Goal: Information Seeking & Learning: Learn about a topic

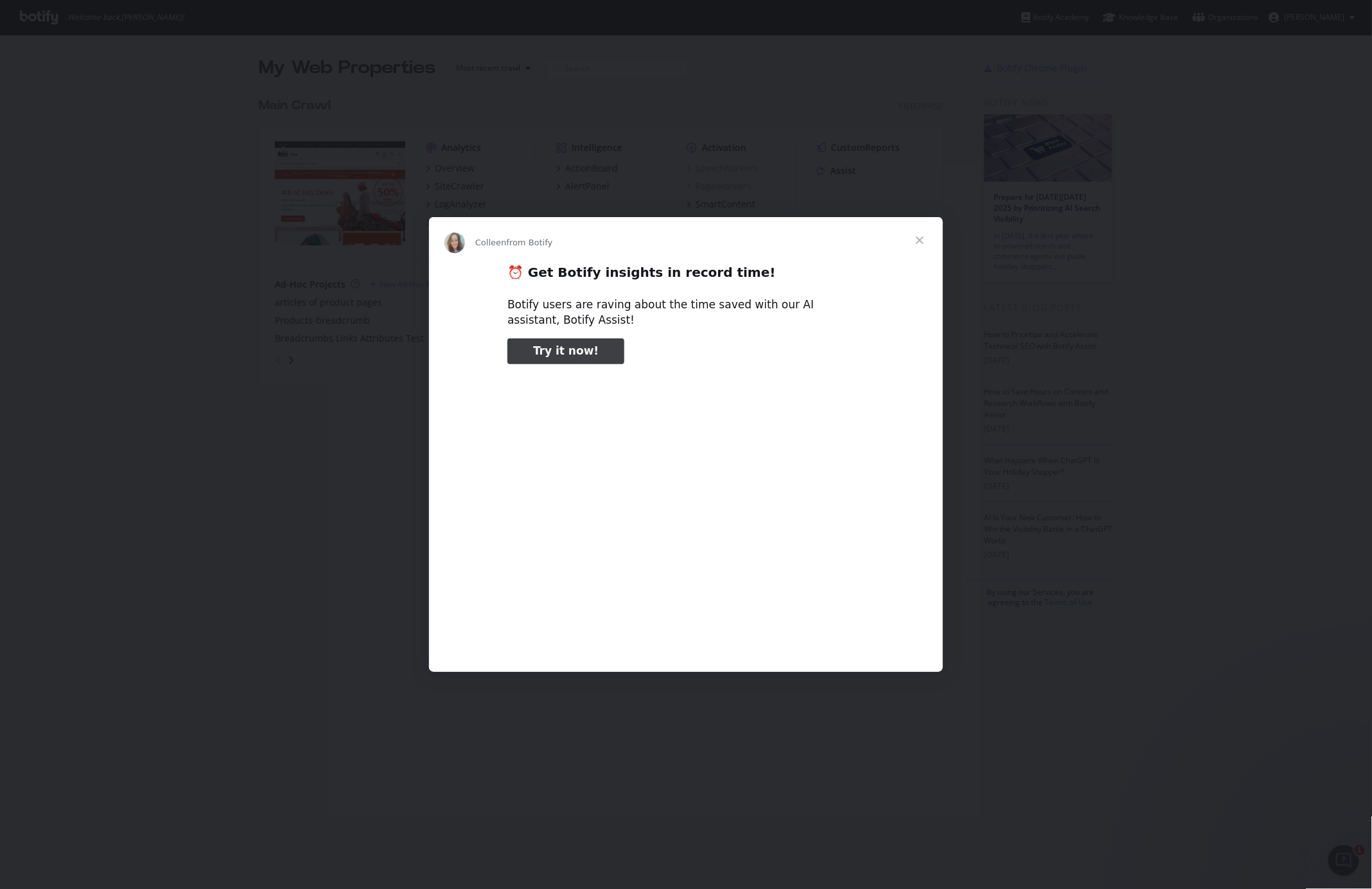
type input "3296666"
drag, startPoint x: 809, startPoint y: 304, endPoint x: 893, endPoint y: 268, distance: 91.4
click at [839, 291] on div "⏰ Get Botify insights in record time! Botify users are raving about the time sa…" at bounding box center [686, 462] width 514 height 399
click at [922, 239] on span "Close" at bounding box center [920, 240] width 46 height 46
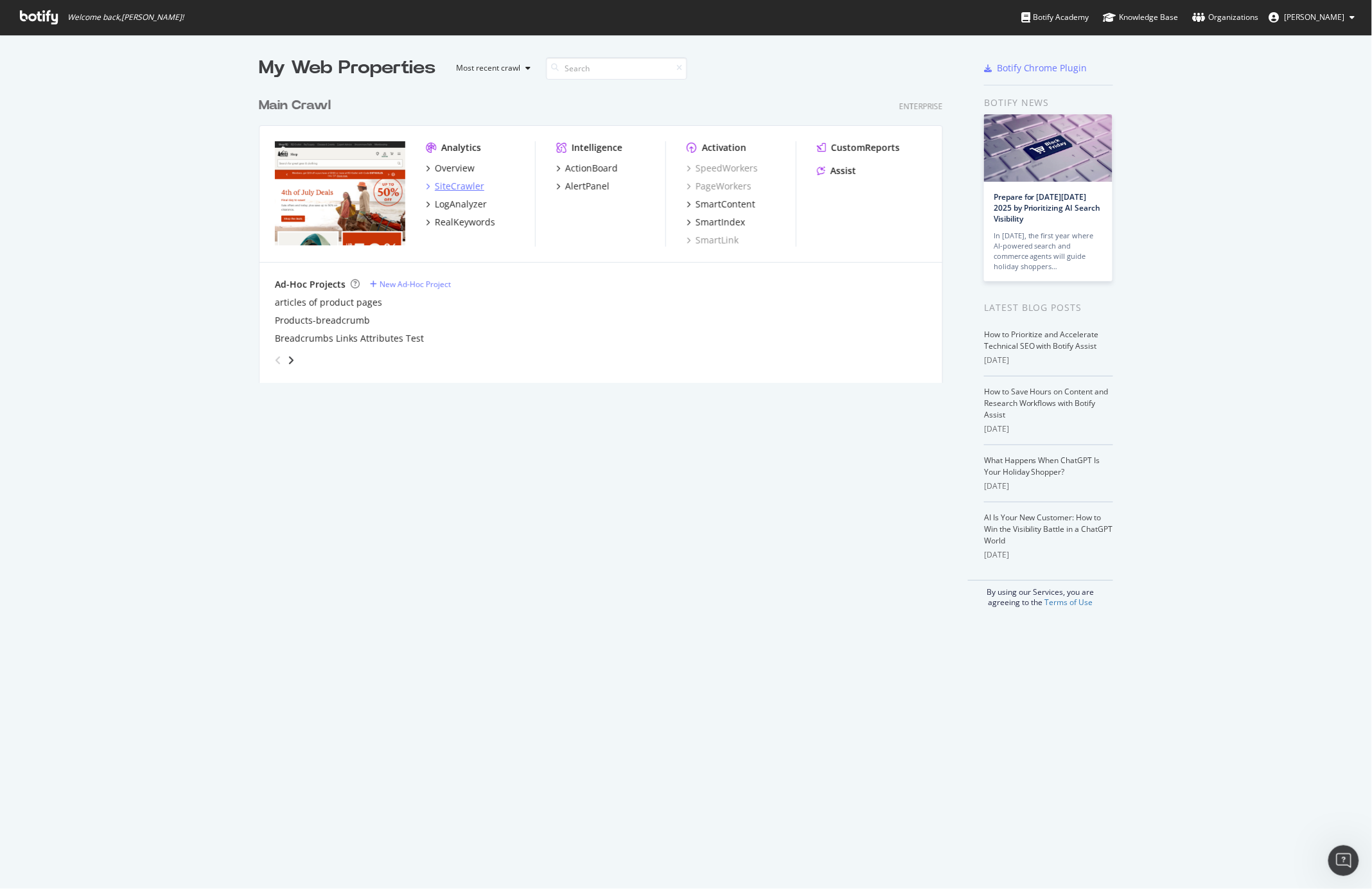
click at [466, 182] on div "SiteCrawler" at bounding box center [460, 186] width 50 height 13
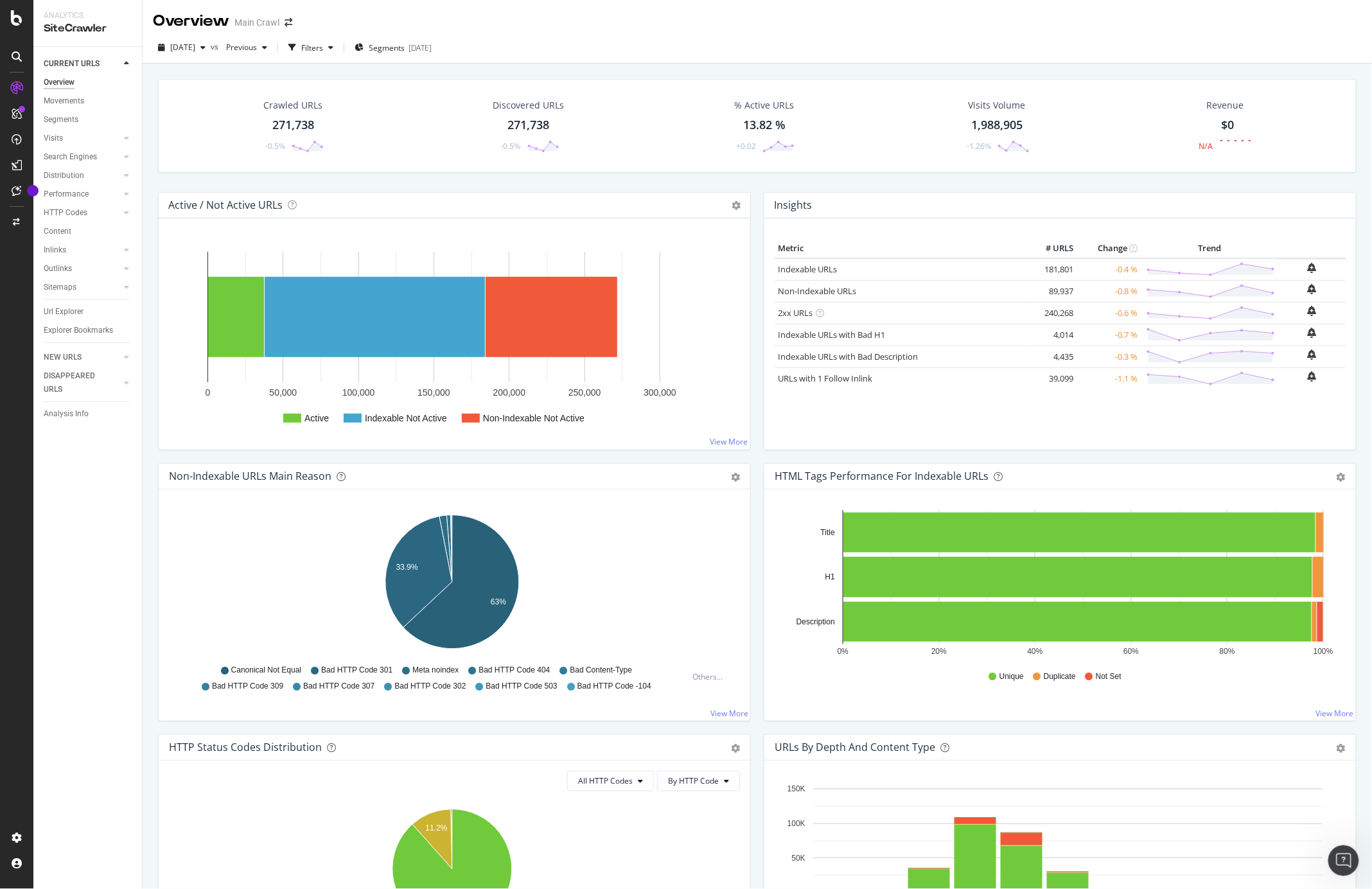
click at [396, 60] on div "[DATE] vs Previous Filters Segments [DATE]" at bounding box center [757, 50] width 1229 height 26
click at [402, 53] on span "Segments" at bounding box center [386, 47] width 36 height 11
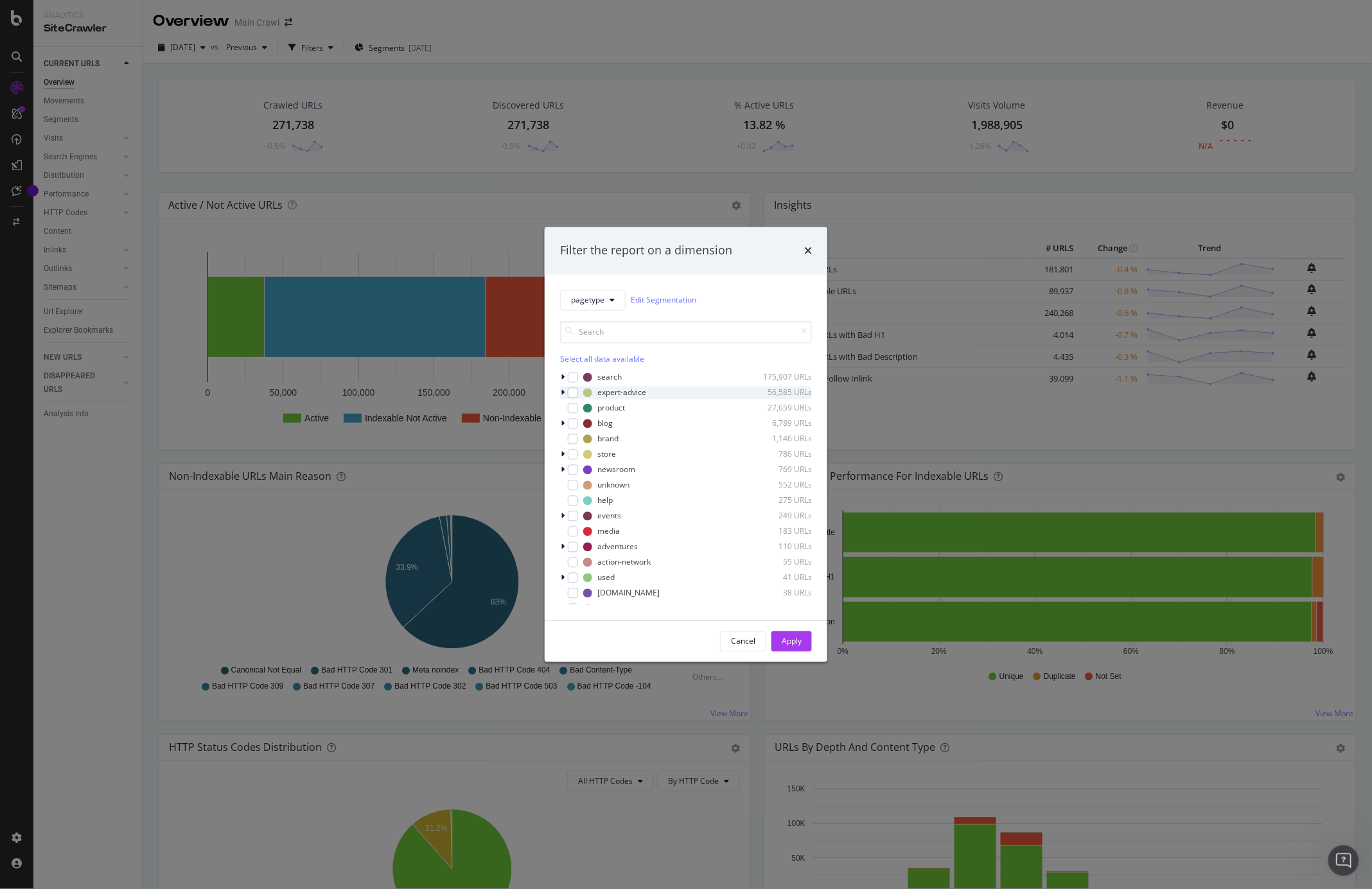
click at [562, 394] on icon "modal" at bounding box center [563, 393] width 4 height 8
click at [581, 410] on div "modal" at bounding box center [580, 408] width 10 height 10
drag, startPoint x: 794, startPoint y: 637, endPoint x: 610, endPoint y: 243, distance: 434.8
click at [794, 638] on div "Apply" at bounding box center [792, 641] width 20 height 11
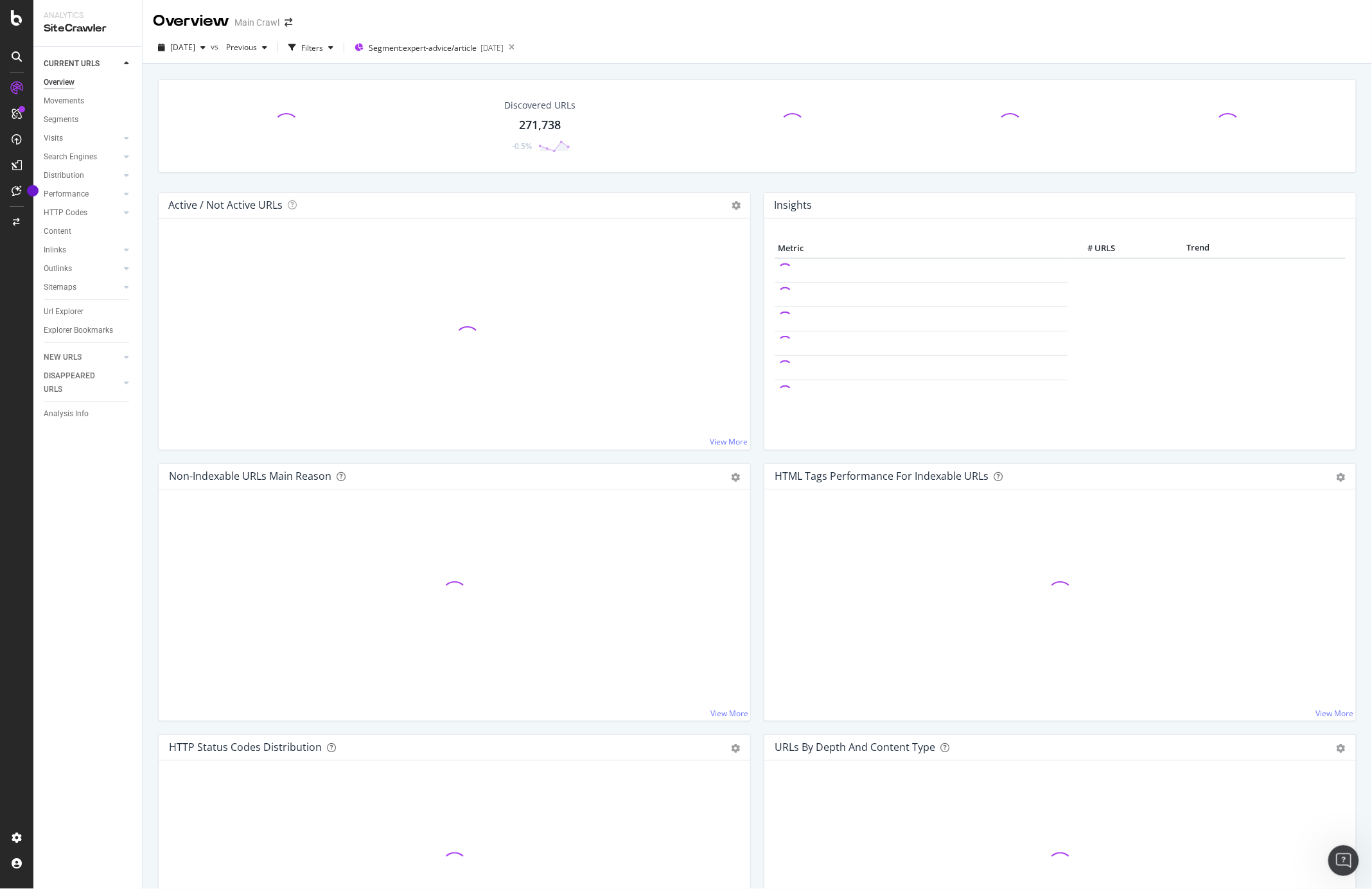
click at [523, 122] on div "271,738" at bounding box center [540, 125] width 42 height 17
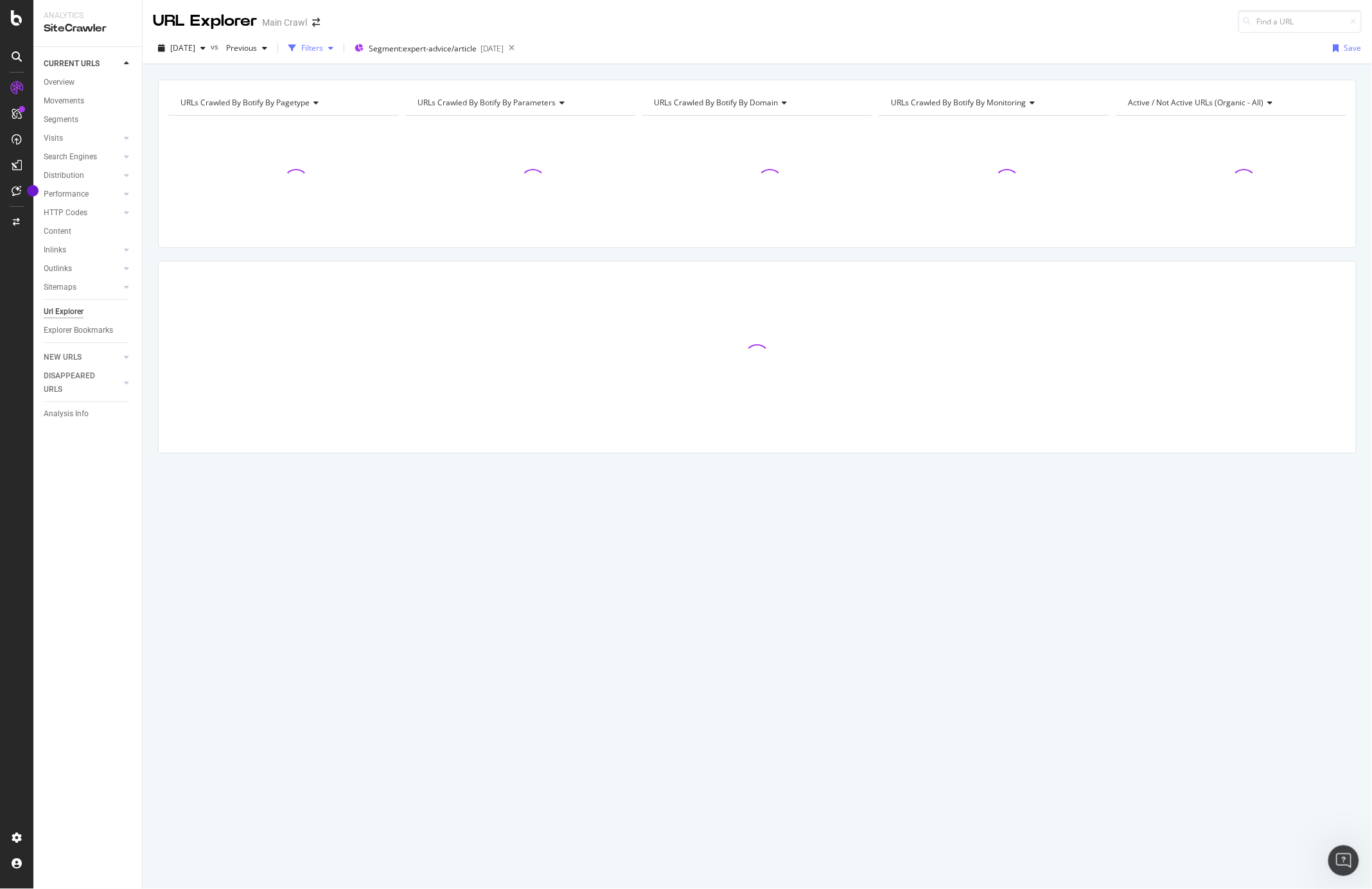
click at [339, 46] on div "button" at bounding box center [331, 48] width 15 height 8
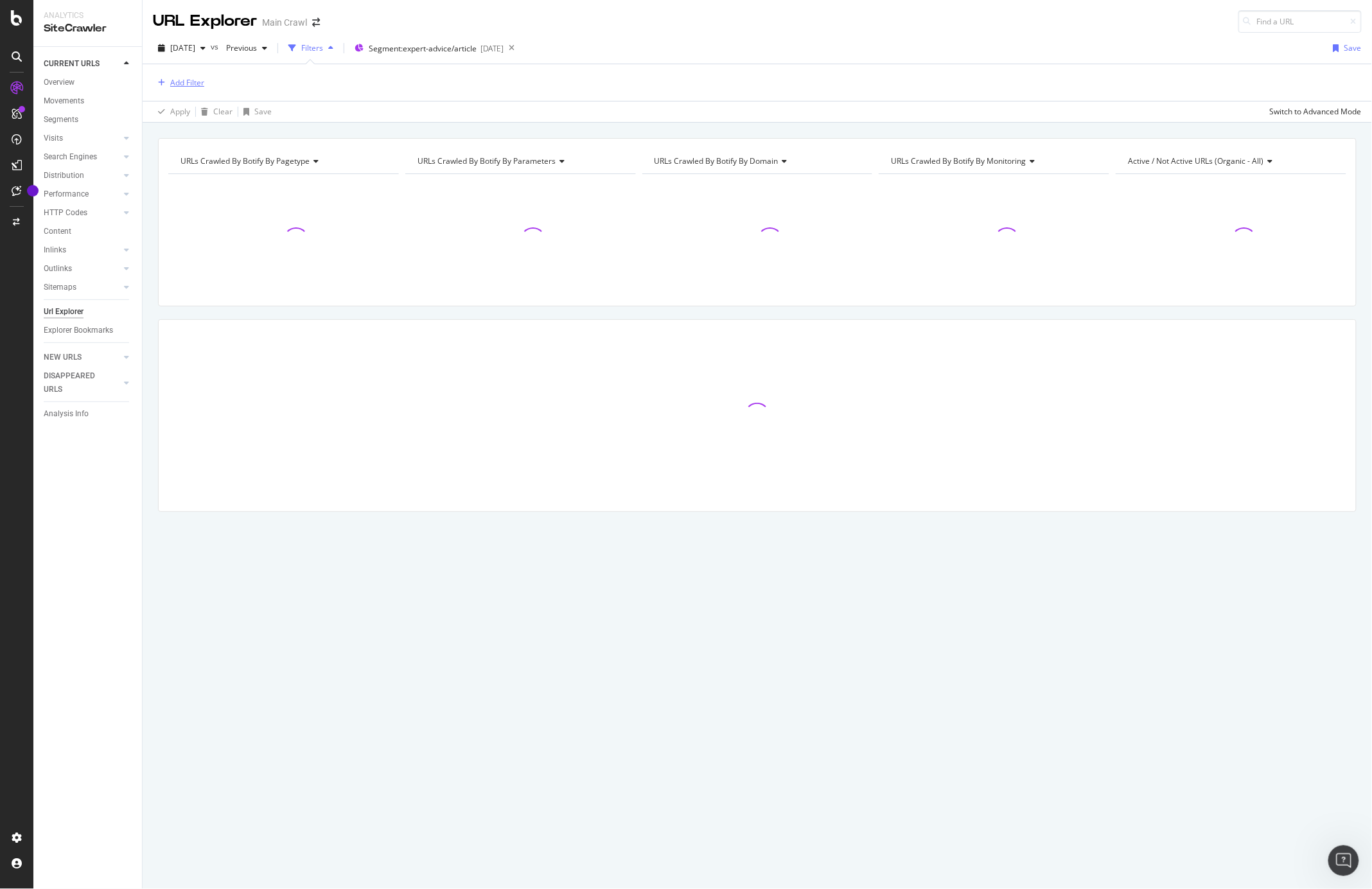
click at [192, 78] on div "Add Filter" at bounding box center [178, 83] width 51 height 14
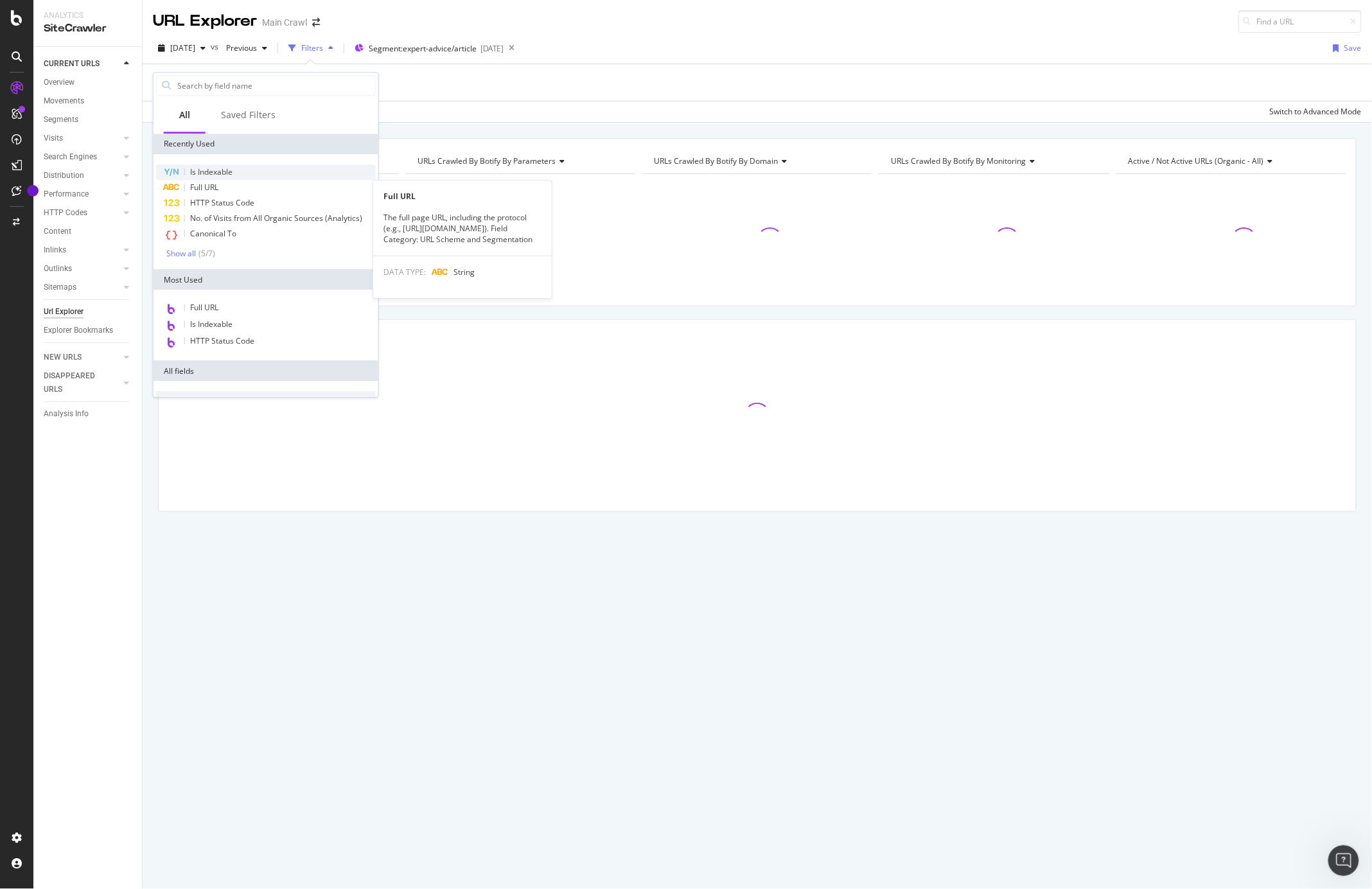
click at [223, 172] on span "Is Indexable" at bounding box center [211, 172] width 42 height 11
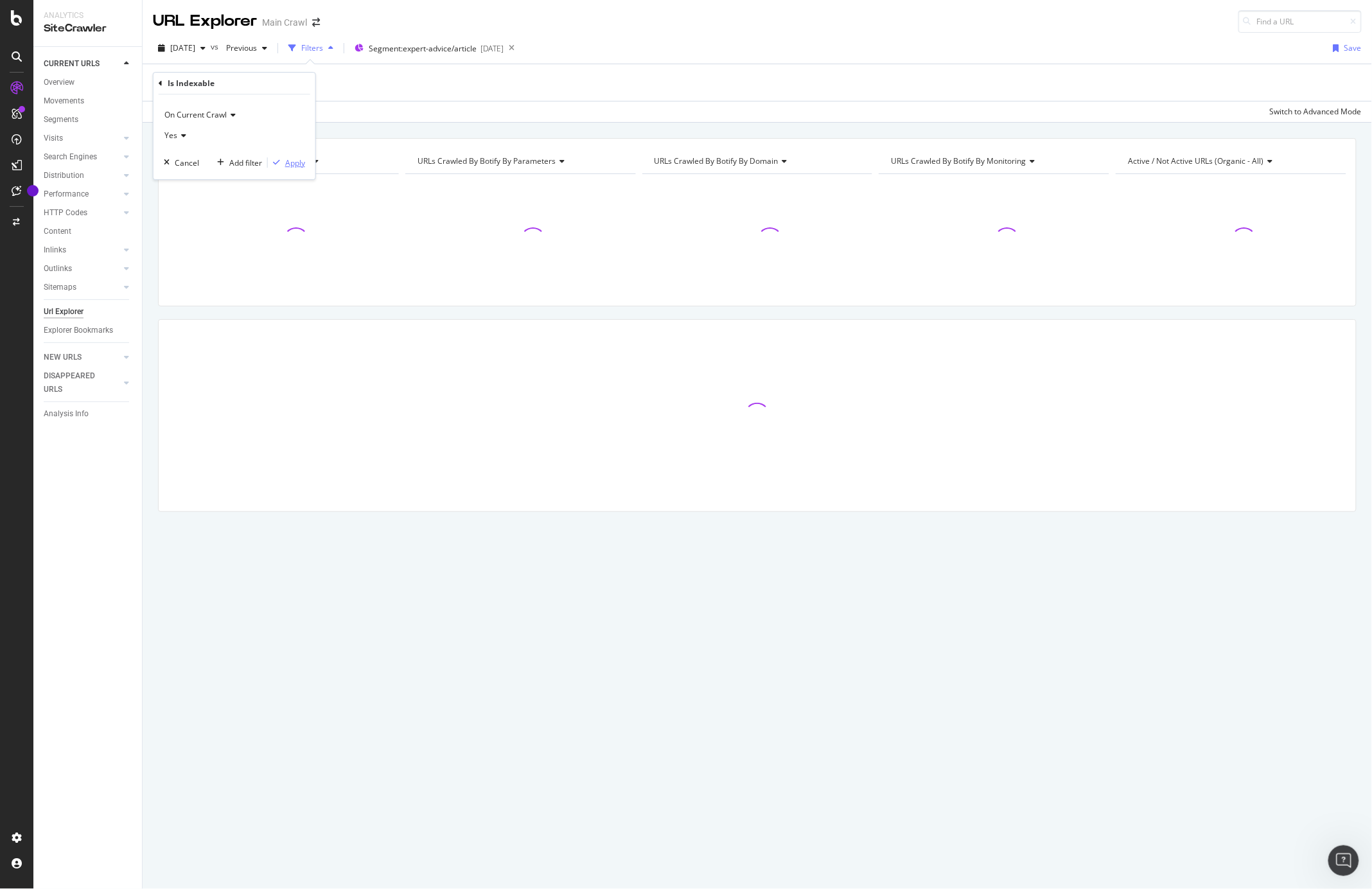
click at [301, 169] on div "Apply" at bounding box center [286, 163] width 37 height 12
click at [261, 86] on div "Add Filter" at bounding box center [262, 83] width 34 height 11
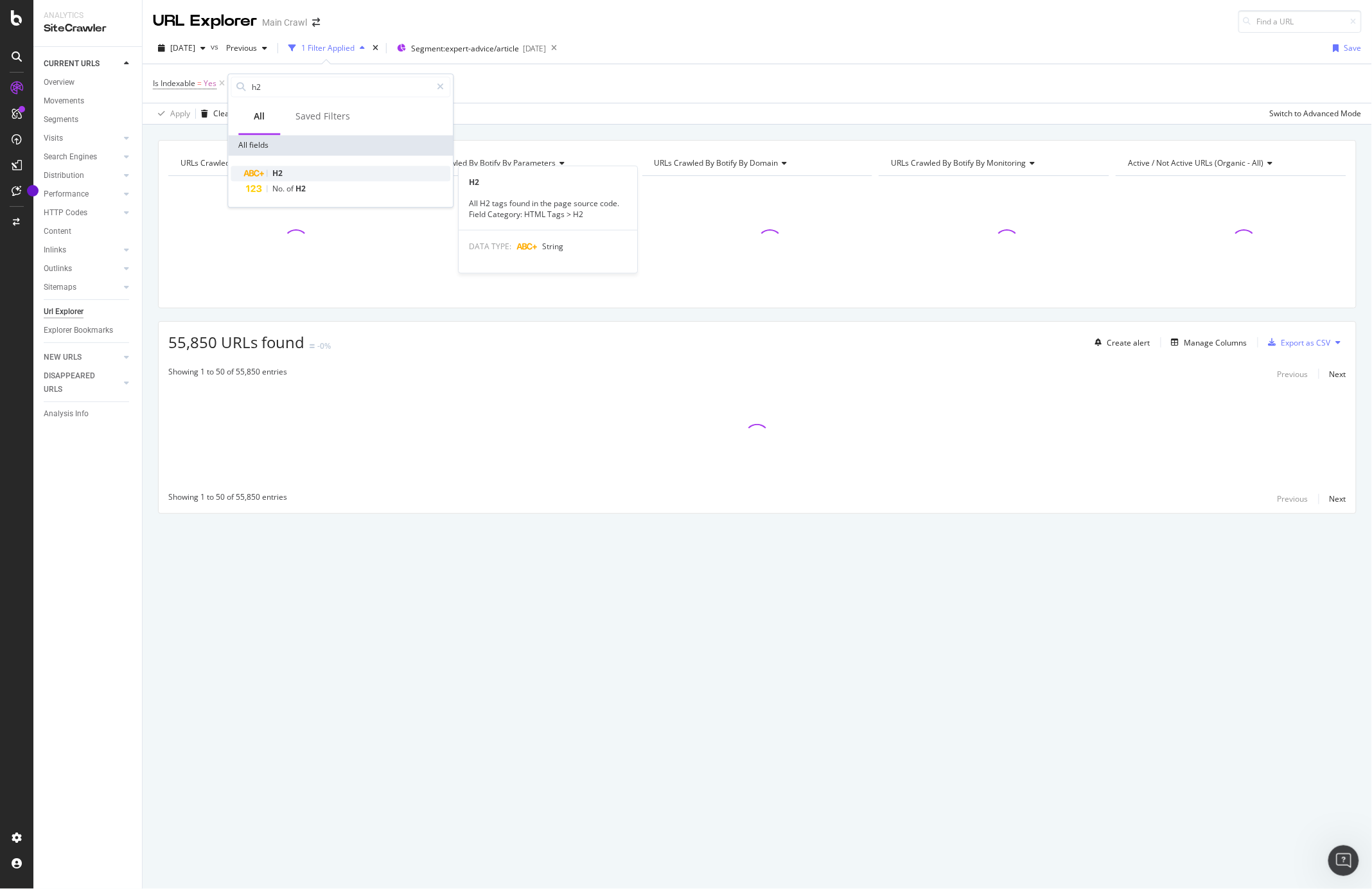
type input "h2"
click at [299, 173] on div "H2" at bounding box center [347, 173] width 205 height 15
click at [282, 140] on span "Any equal to" at bounding box center [261, 137] width 44 height 11
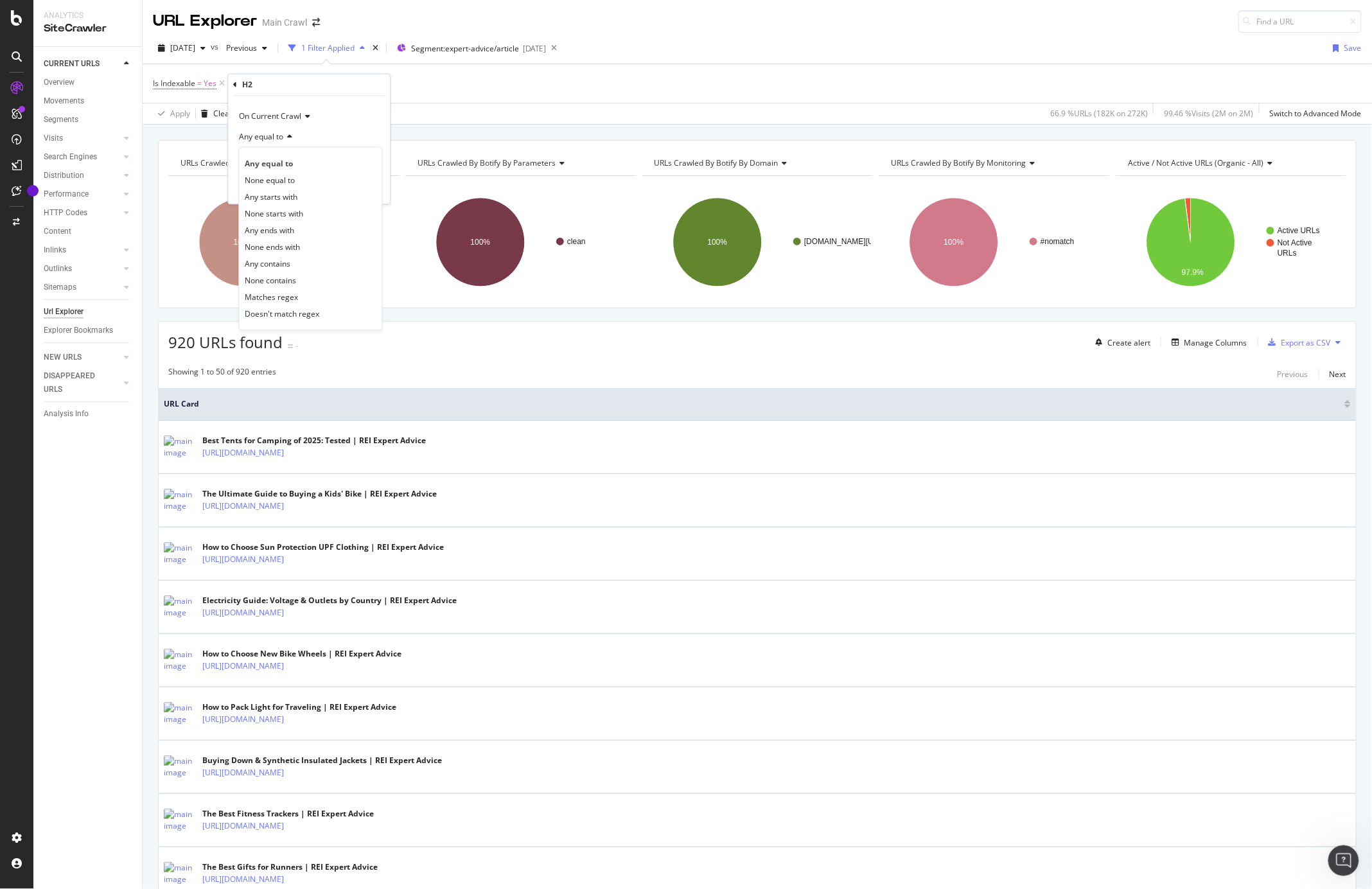
click at [433, 84] on div "Is Indexable = Yes Add Filter" at bounding box center [757, 83] width 1209 height 39
click at [331, 84] on icon at bounding box center [332, 83] width 11 height 13
click at [1184, 343] on div "Manage Columns" at bounding box center [1215, 343] width 63 height 11
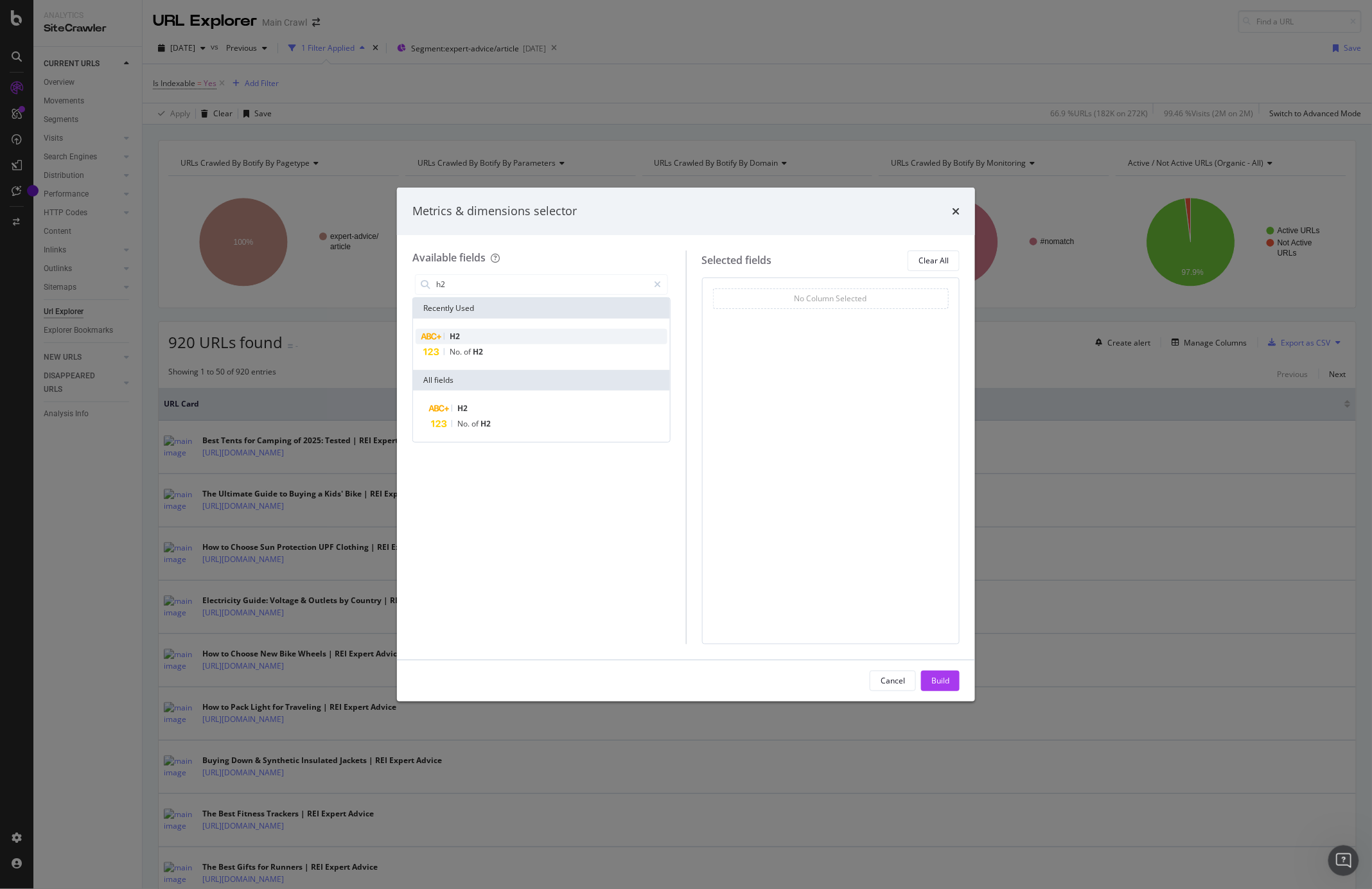
type input "h2"
click at [474, 333] on div "H2" at bounding box center [541, 336] width 252 height 15
click at [943, 682] on div "Build" at bounding box center [941, 680] width 18 height 11
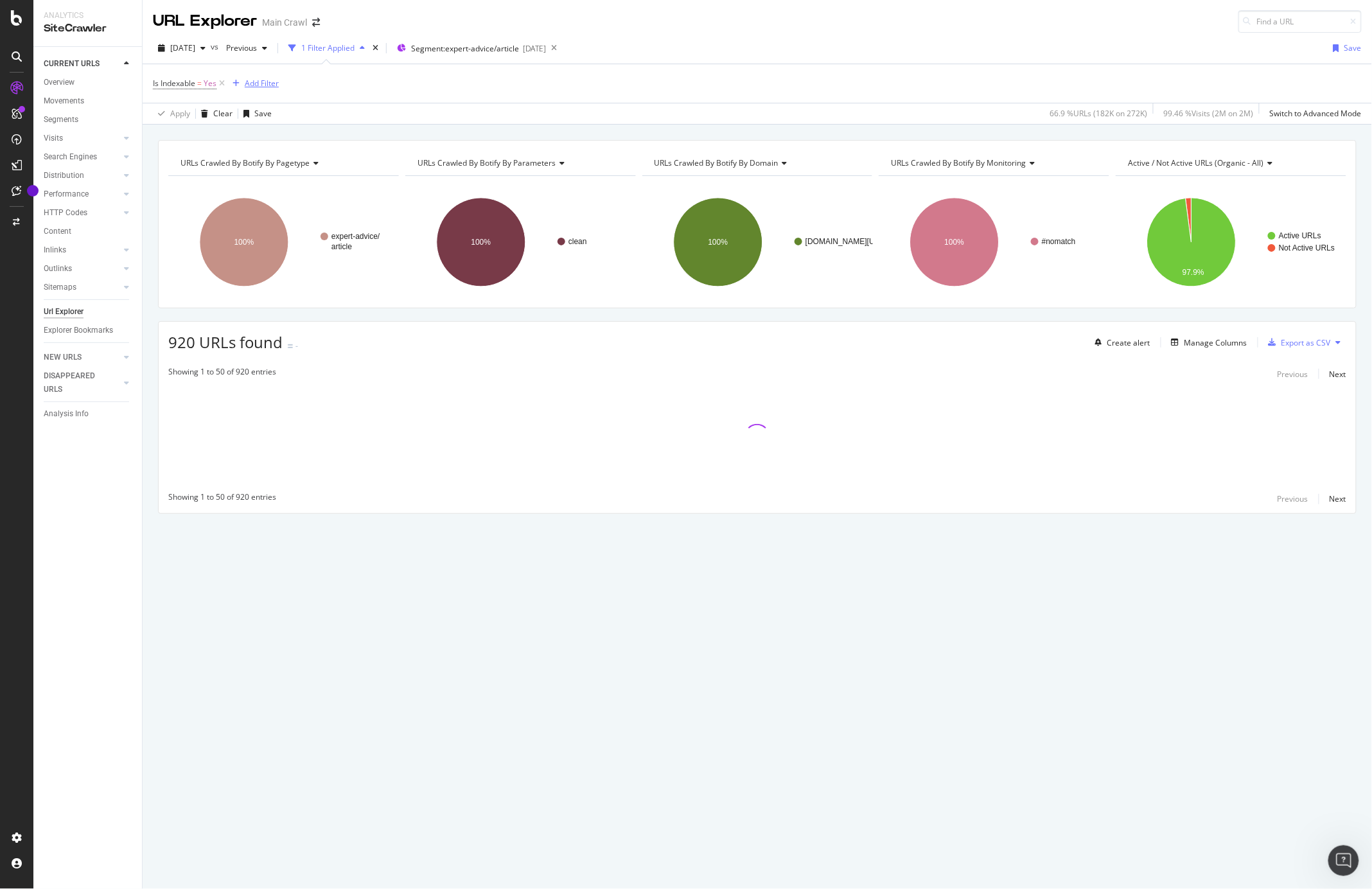
click at [272, 86] on div "Add Filter" at bounding box center [262, 83] width 34 height 11
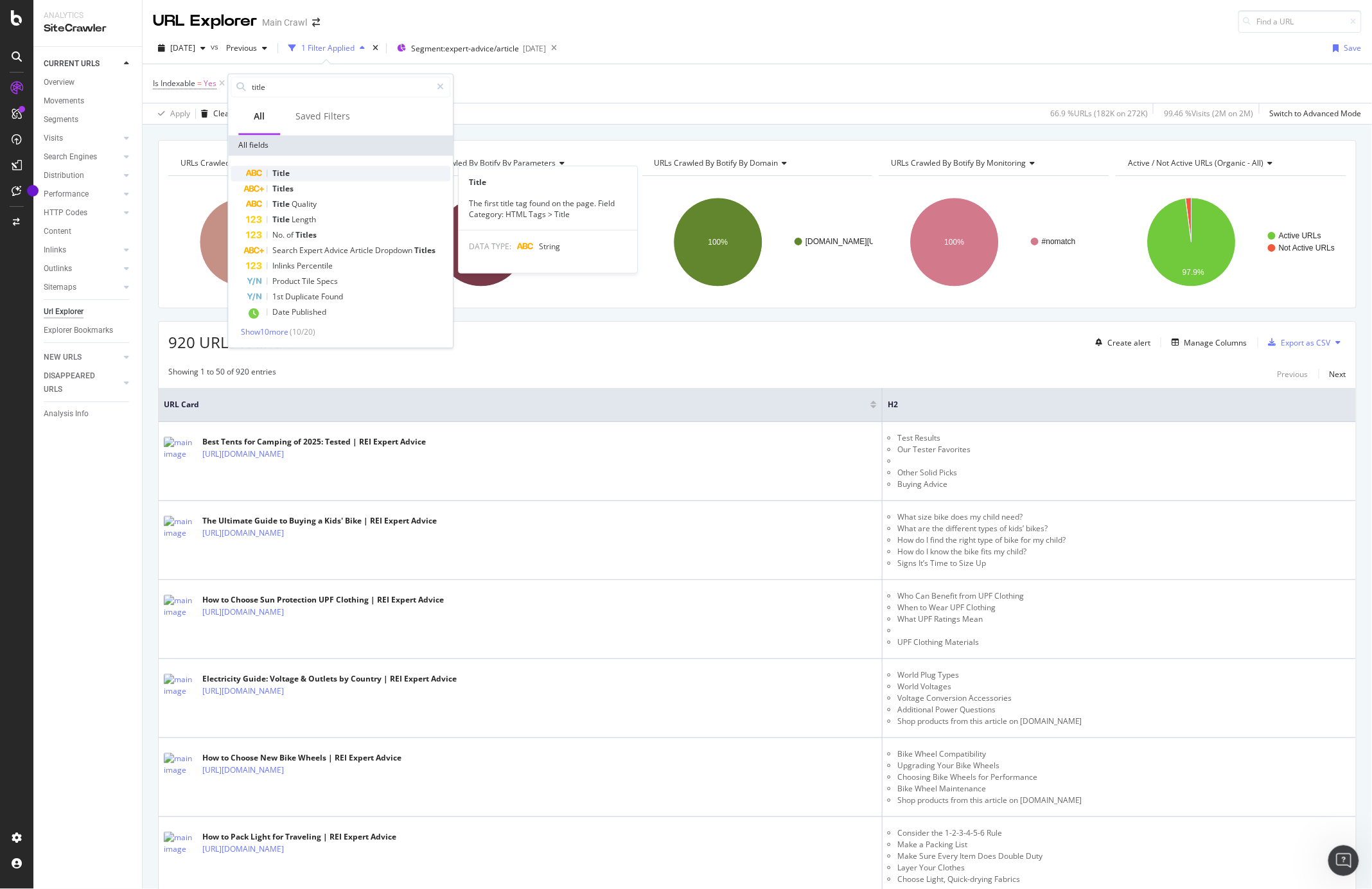
type input "title"
click at [317, 171] on div "Title" at bounding box center [347, 173] width 205 height 15
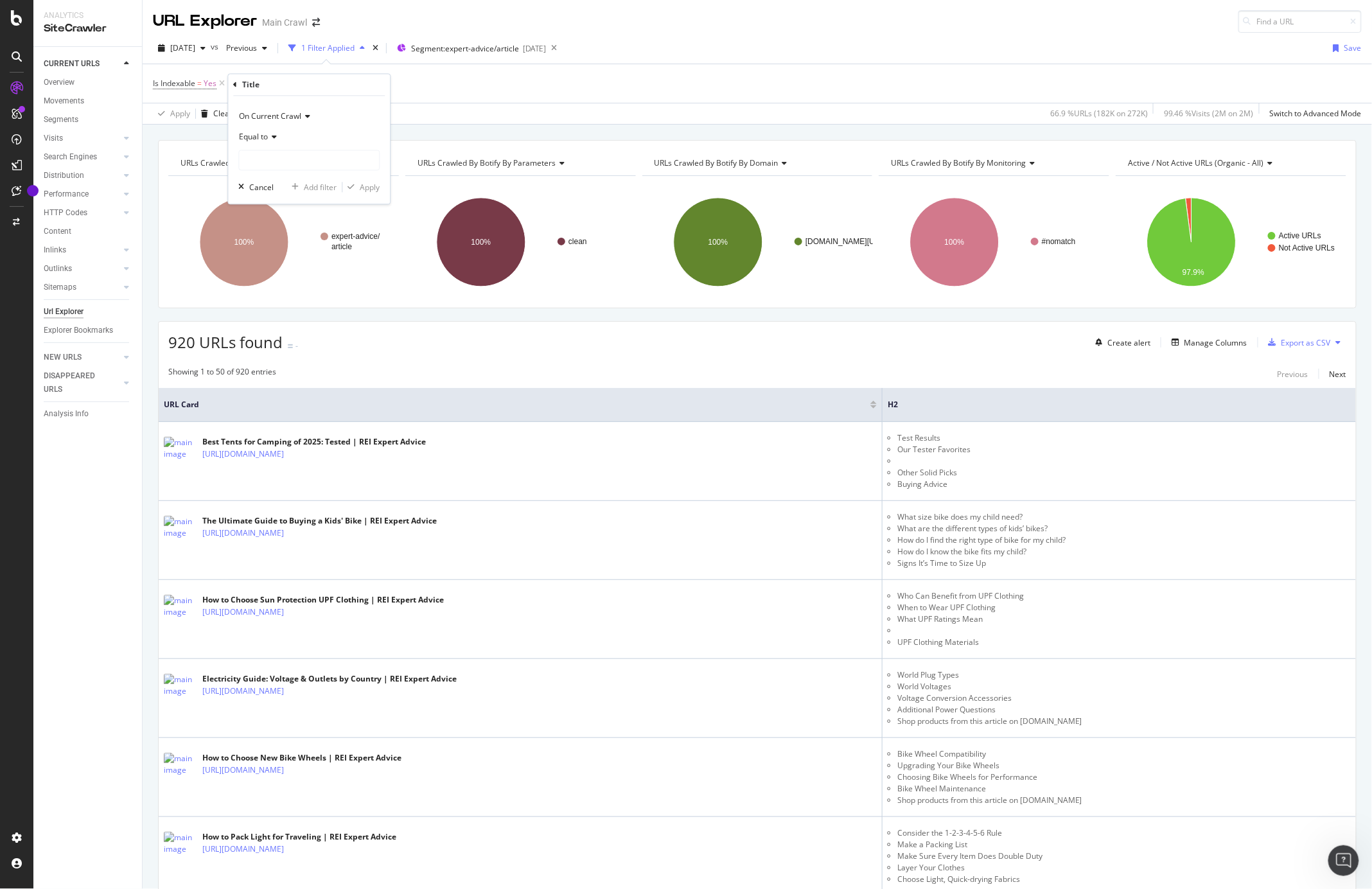
click at [273, 138] on icon at bounding box center [272, 138] width 9 height 8
click at [282, 262] on div "Contains" at bounding box center [311, 264] width 138 height 17
click at [303, 161] on input "text" at bounding box center [309, 161] width 140 height 21
type input "Gear"
click at [365, 187] on div "Apply" at bounding box center [369, 187] width 20 height 11
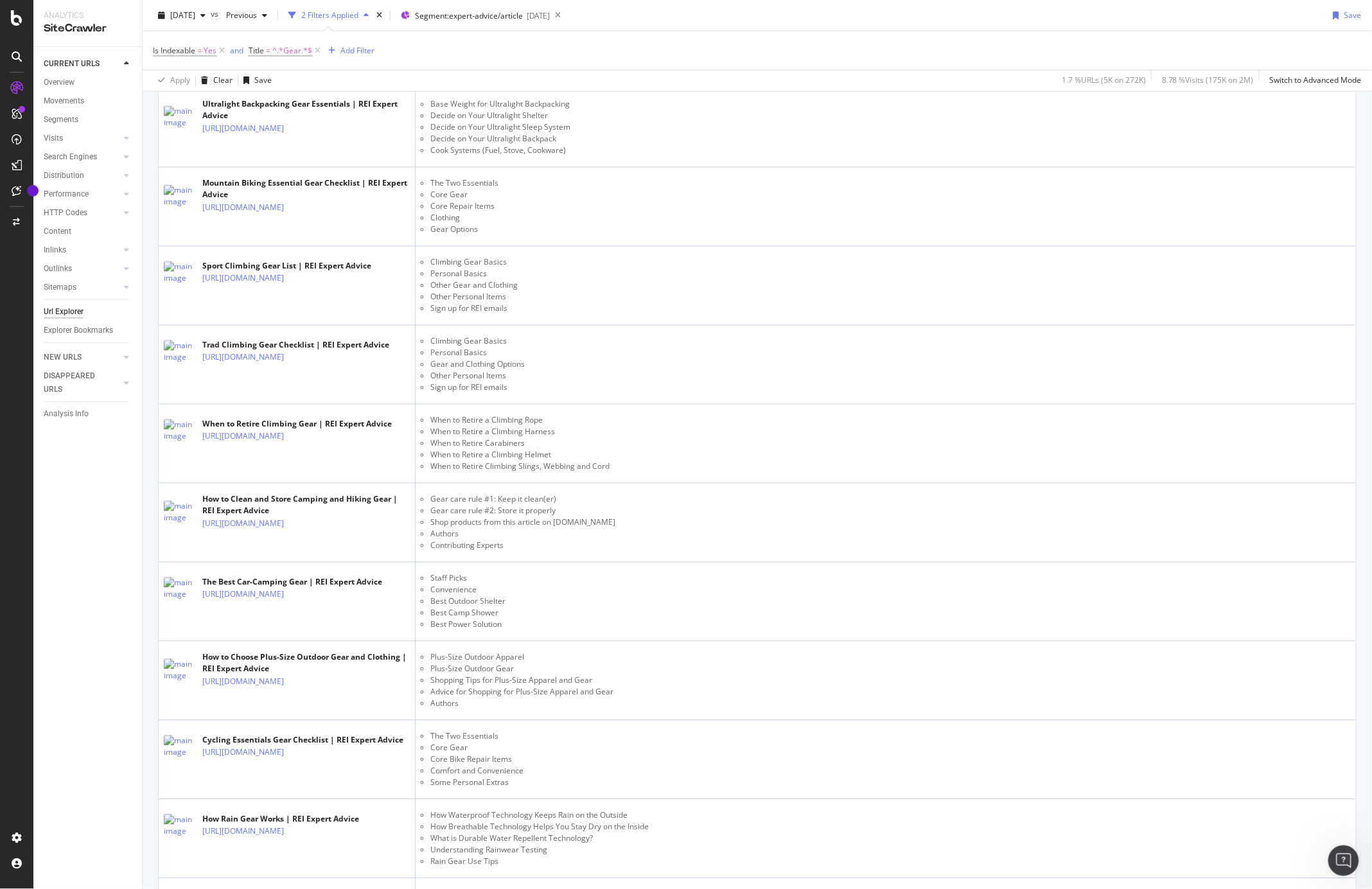
scroll to position [3024, 0]
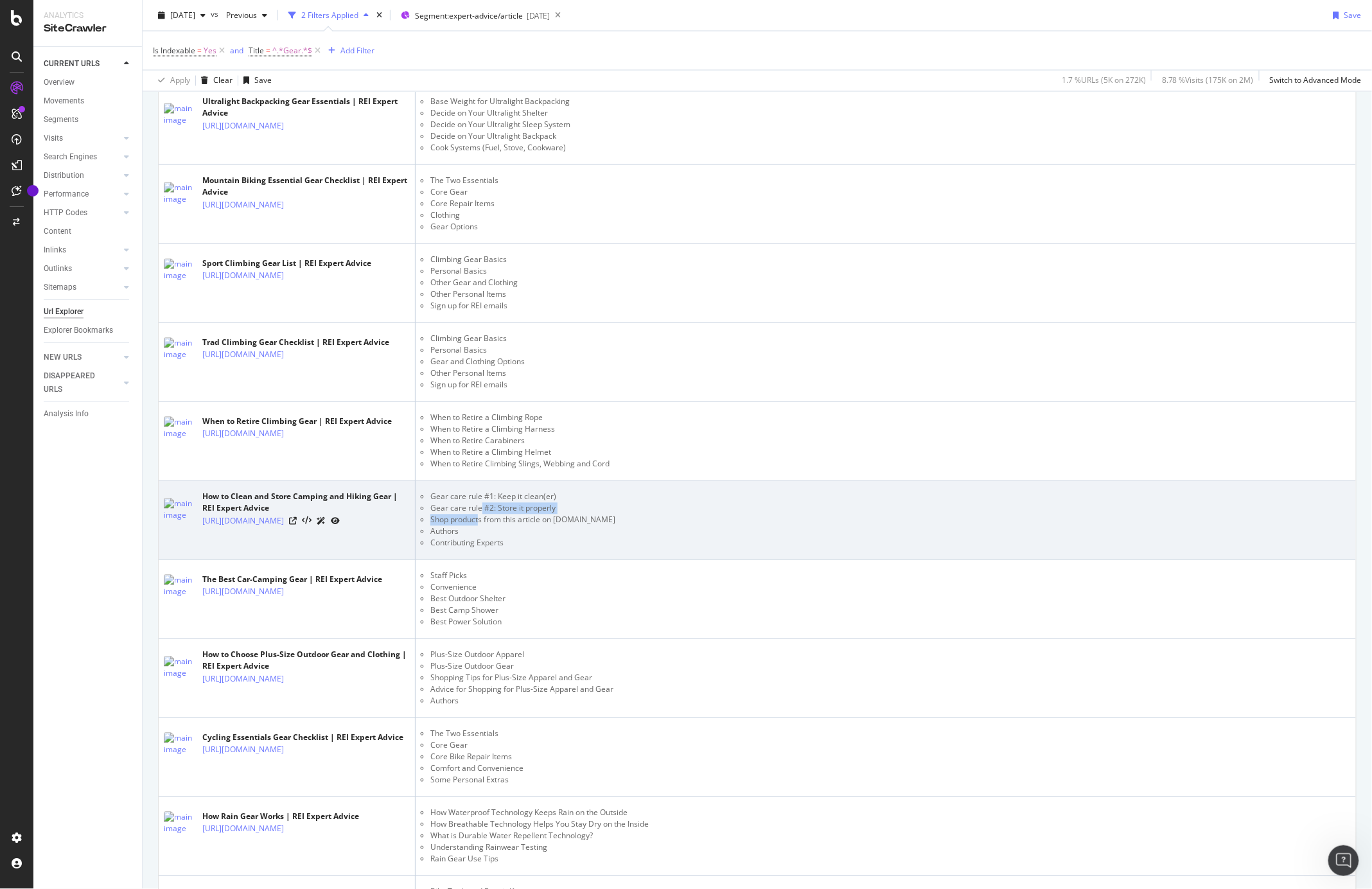
click at [480, 527] on ul "Gear care rule #1: Keep it clean(er) Gear care rule #2: Store it properly Shop …" at bounding box center [886, 520] width 931 height 58
click at [476, 526] on li "Shop products from this article on [DOMAIN_NAME]" at bounding box center [891, 520] width 921 height 12
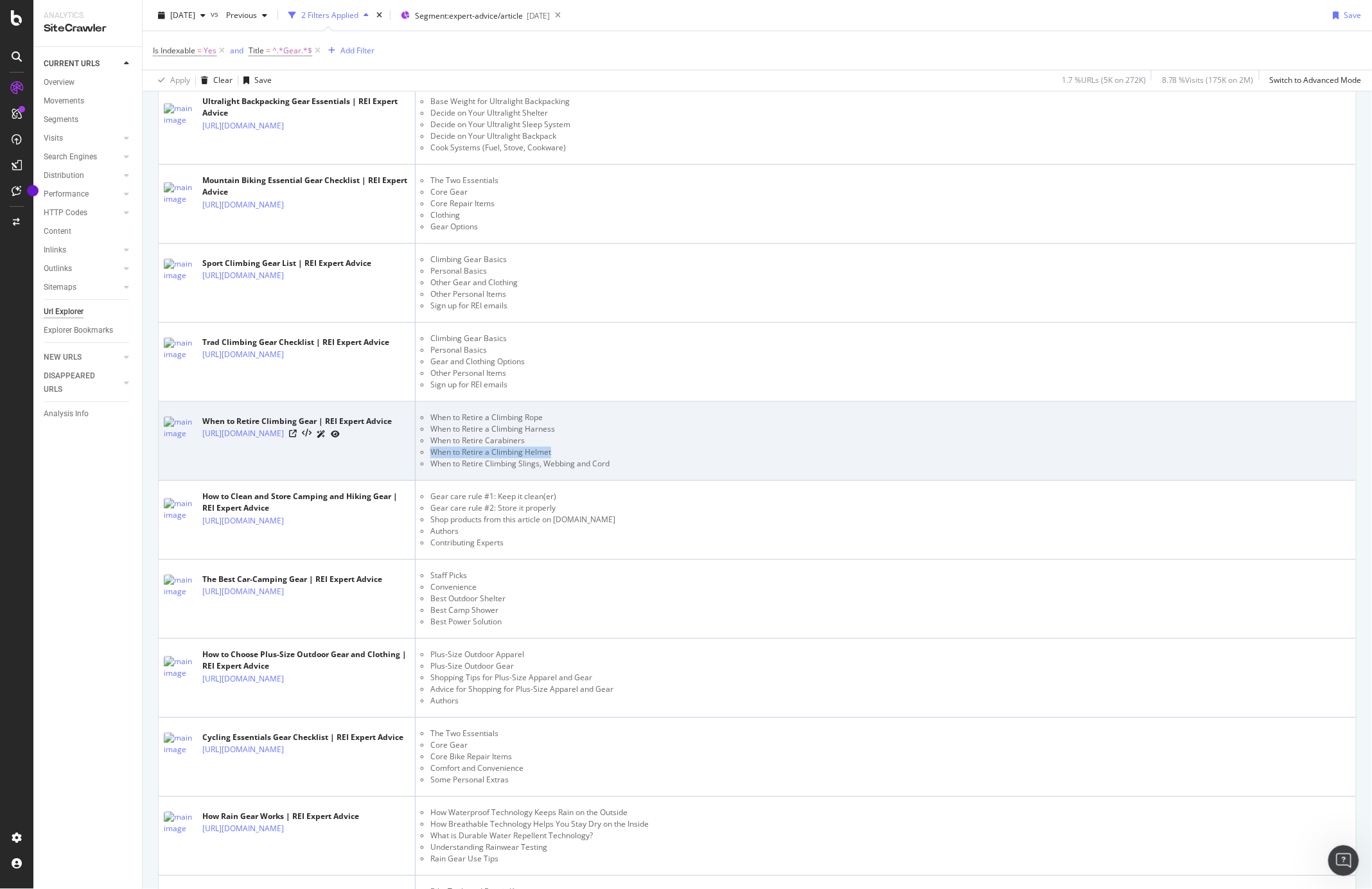
drag, startPoint x: 745, startPoint y: 462, endPoint x: 1001, endPoint y: 456, distance: 256.1
click at [1001, 456] on ul "When to Retire a Climbing Rope When to Retire a Climbing Harness When to Retire…" at bounding box center [886, 442] width 931 height 58
click at [1003, 447] on li "When to Retire Carabiners" at bounding box center [891, 442] width 921 height 12
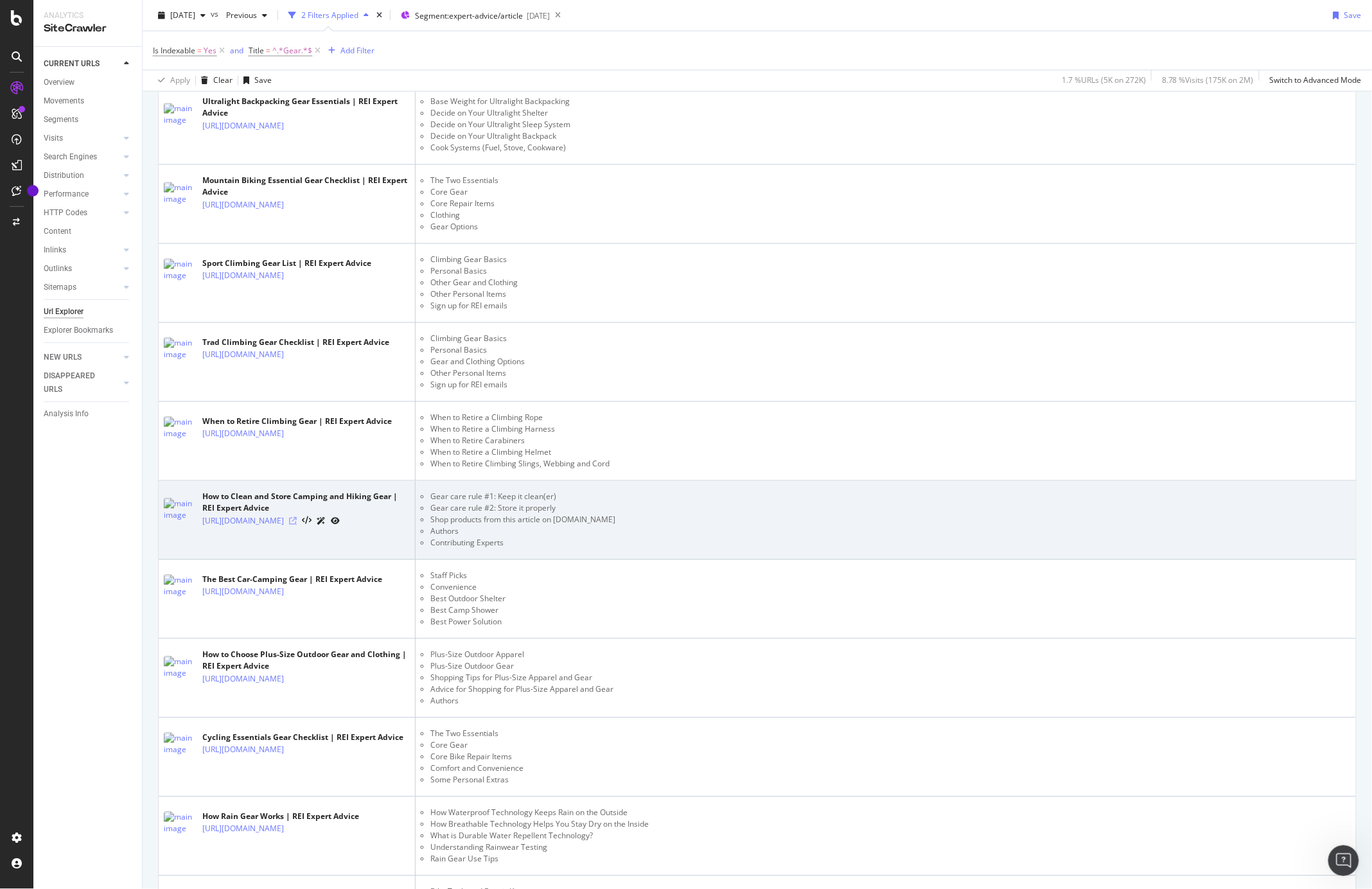
click at [340, 528] on div at bounding box center [315, 521] width 51 height 14
click at [297, 525] on icon at bounding box center [294, 522] width 8 height 8
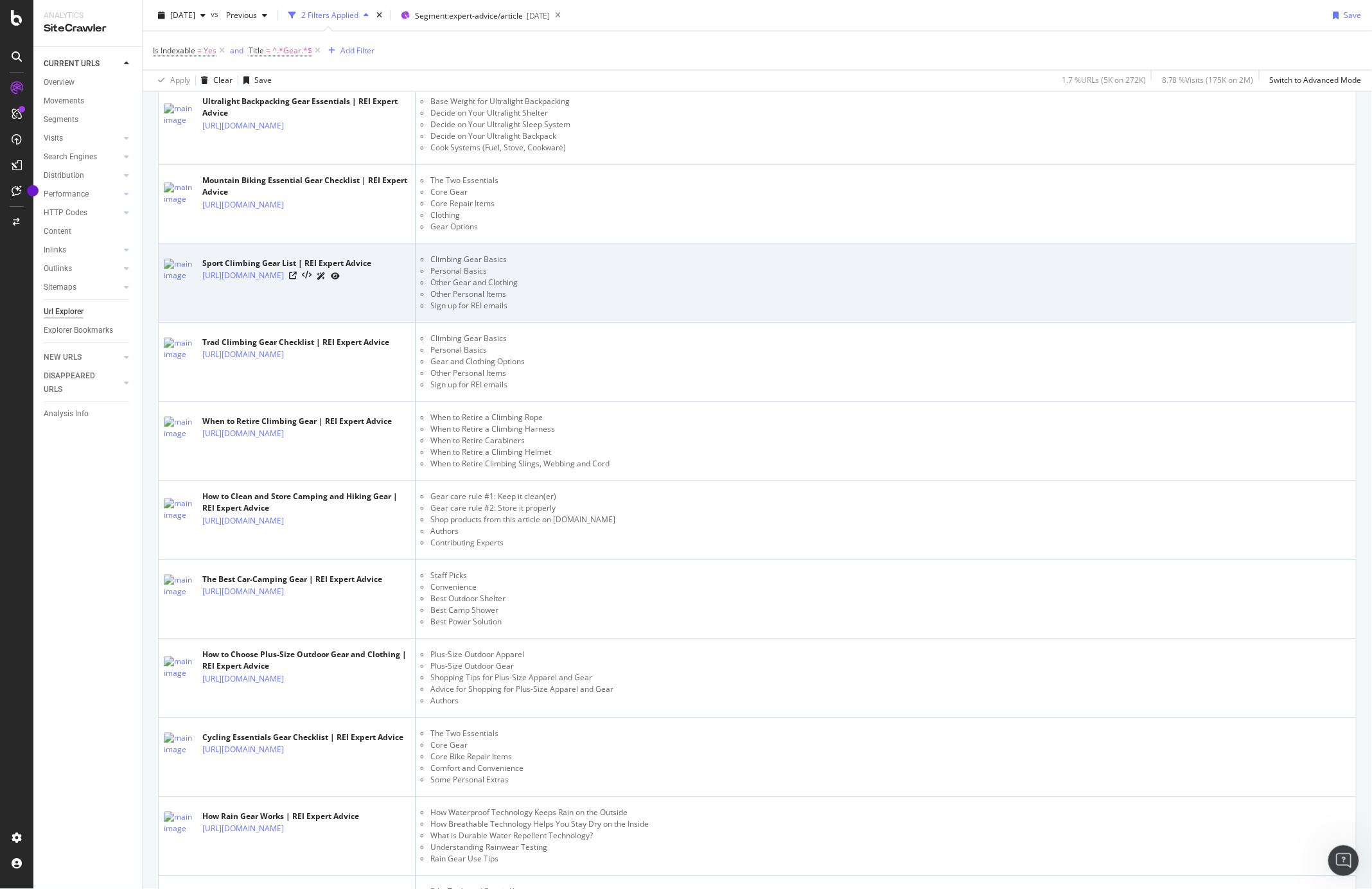
click at [814, 301] on li "Other Personal Items" at bounding box center [891, 296] width 921 height 12
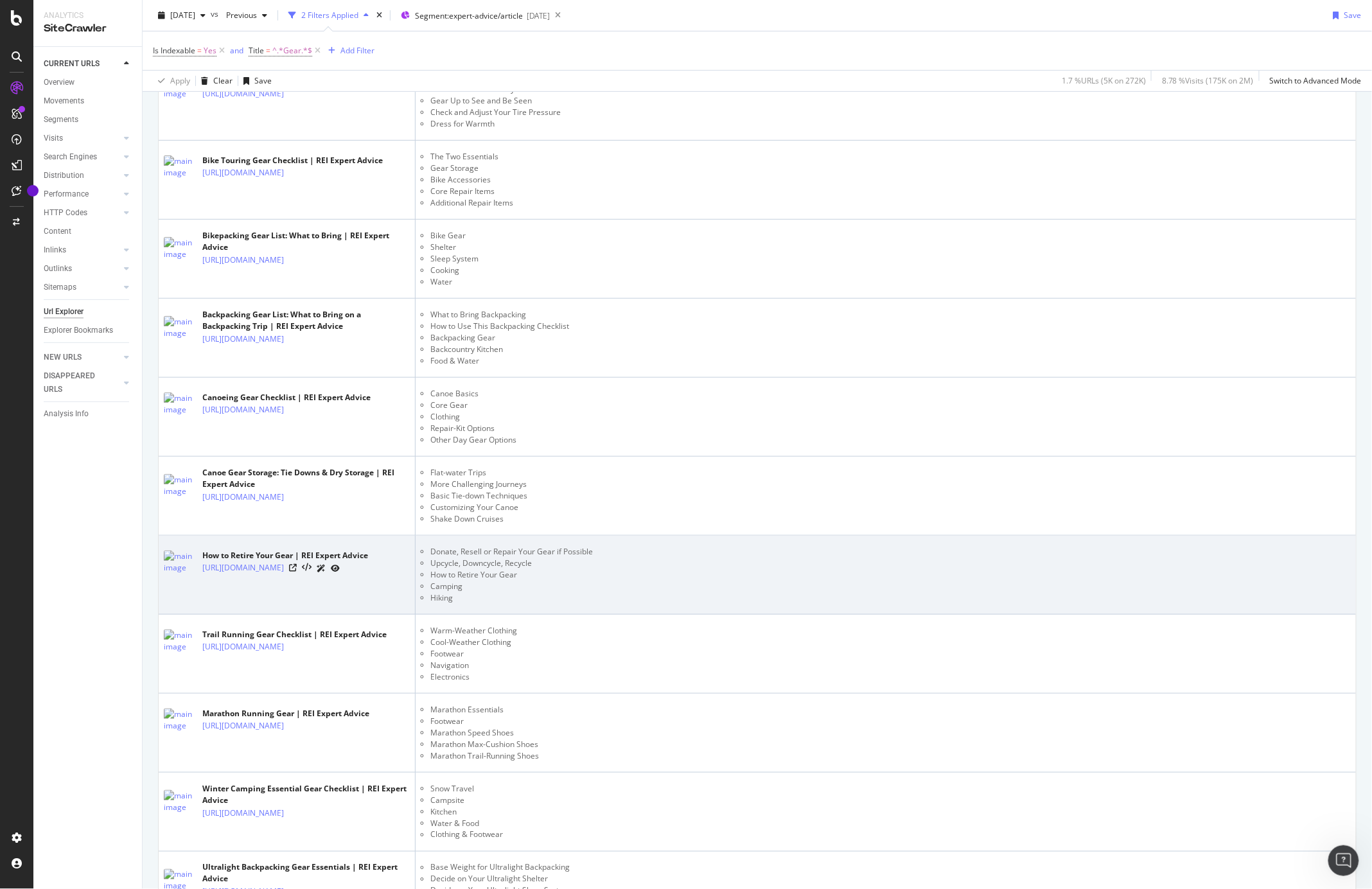
scroll to position [0, 0]
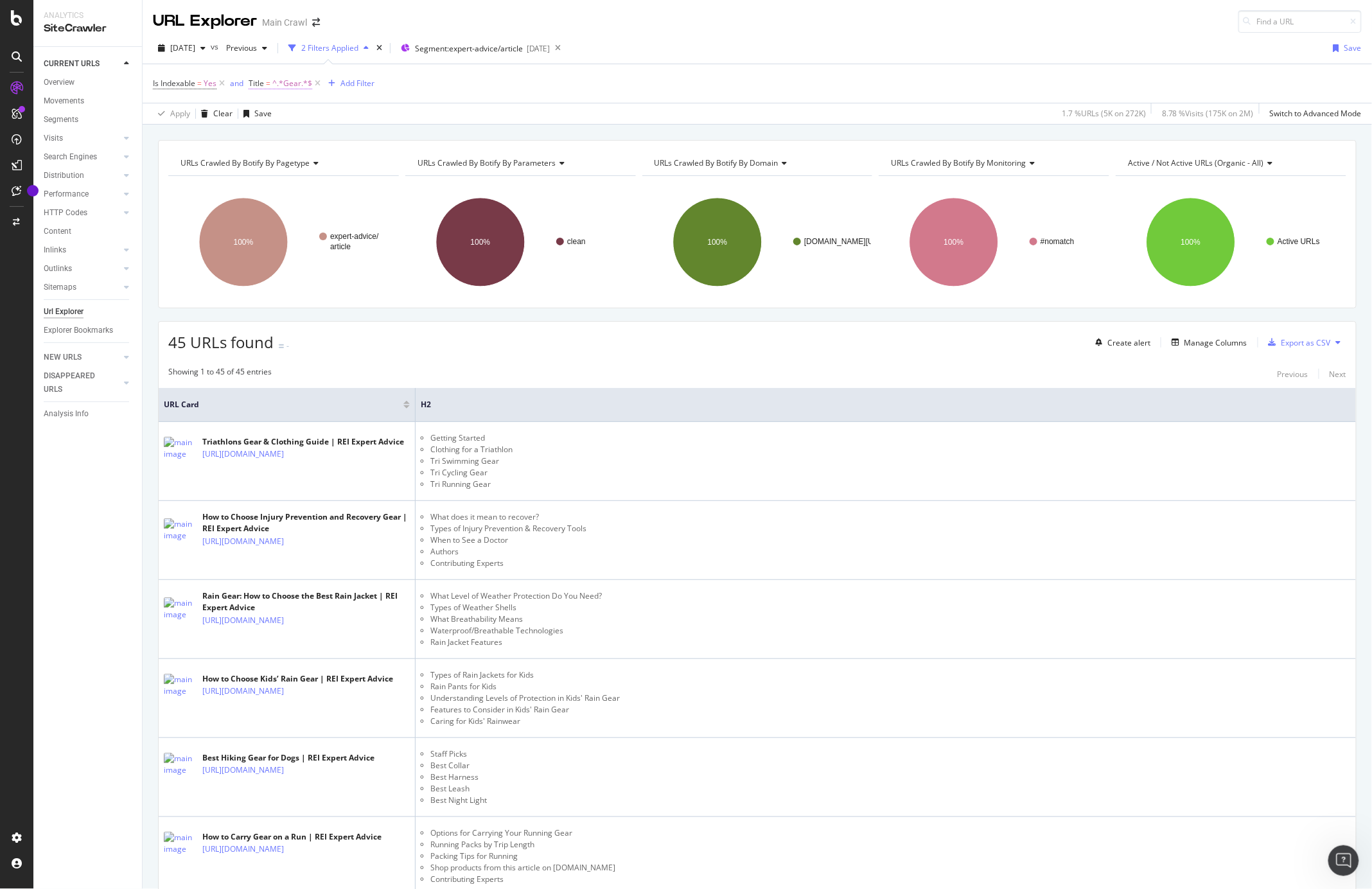
click at [283, 91] on span "^.*Gear.*$" at bounding box center [293, 84] width 40 height 18
drag, startPoint x: 295, startPoint y: 156, endPoint x: 261, endPoint y: 152, distance: 34.2
click at [268, 152] on input "Gear" at bounding box center [322, 158] width 122 height 21
type input "Best"
click at [389, 185] on div "Apply" at bounding box center [391, 185] width 20 height 11
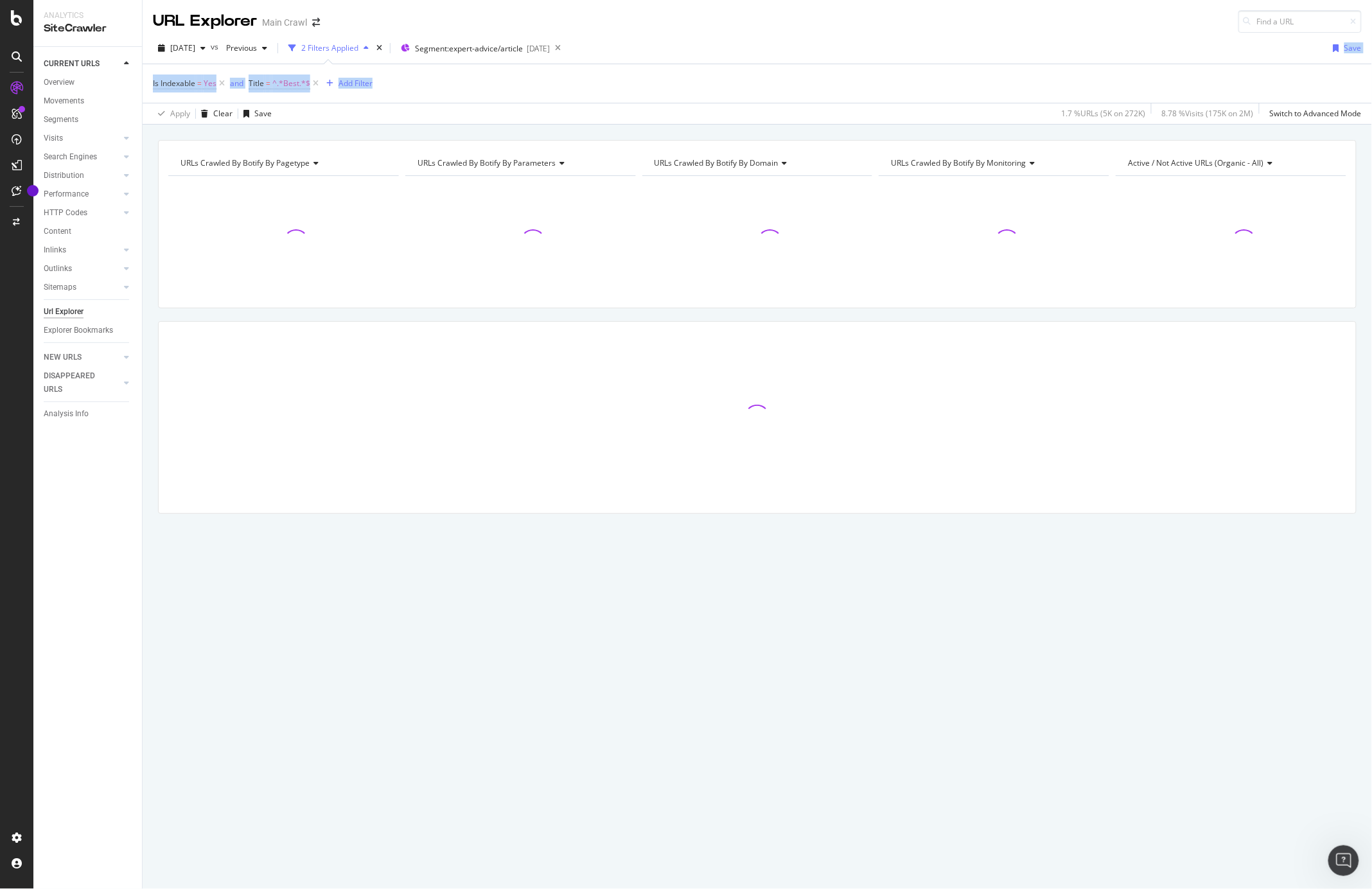
drag, startPoint x: 821, startPoint y: 84, endPoint x: 843, endPoint y: 66, distance: 28.4
click at [842, 60] on div "[DATE] vs Previous 2 Filters Applied Segment: expert-advice/article [DATE] Save…" at bounding box center [757, 79] width 1229 height 92
click at [843, 66] on div "Is Indexable = Yes and Title = ^.*Best.*$ Add Filter" at bounding box center [757, 83] width 1209 height 39
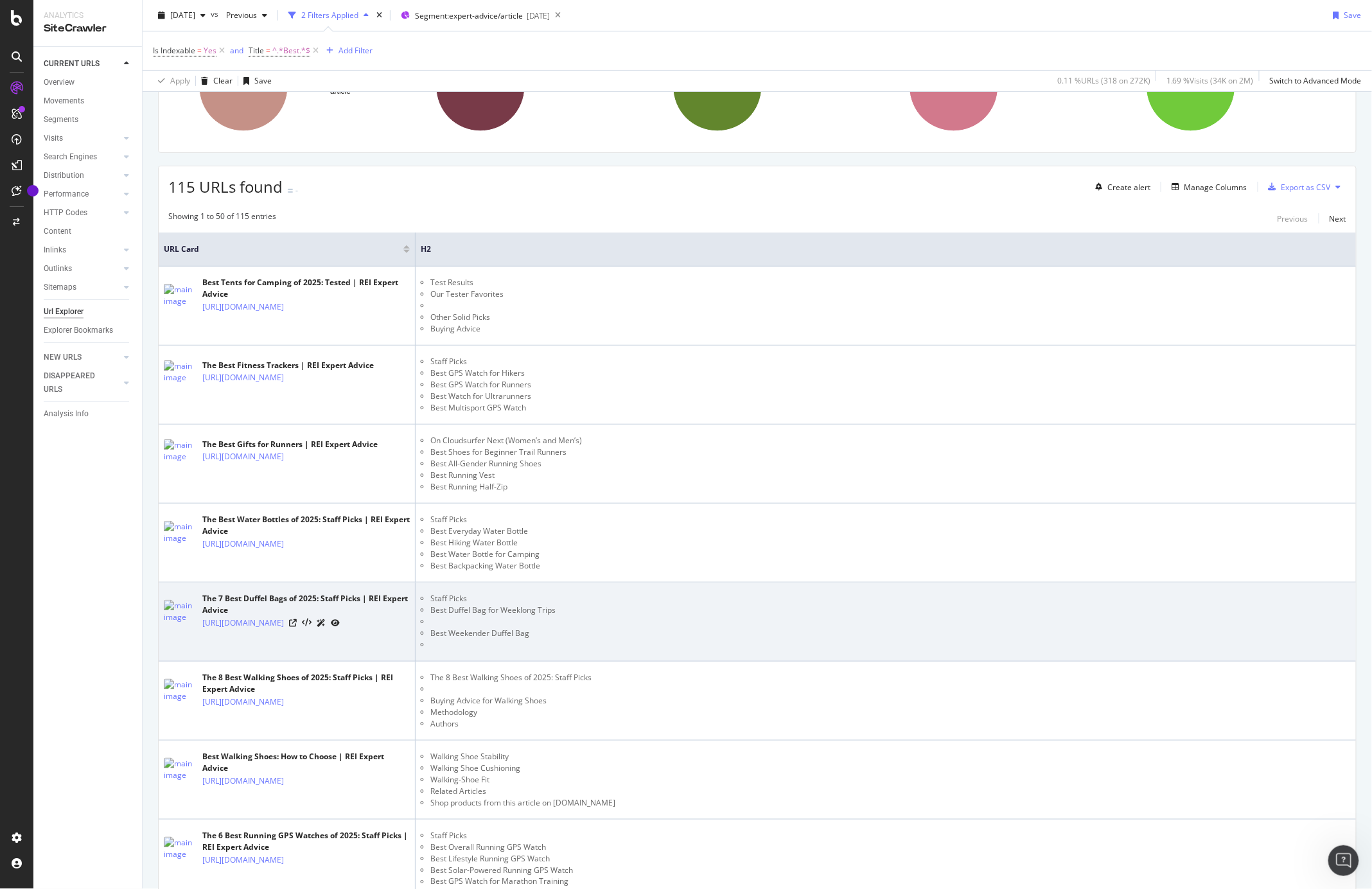
scroll to position [205, 0]
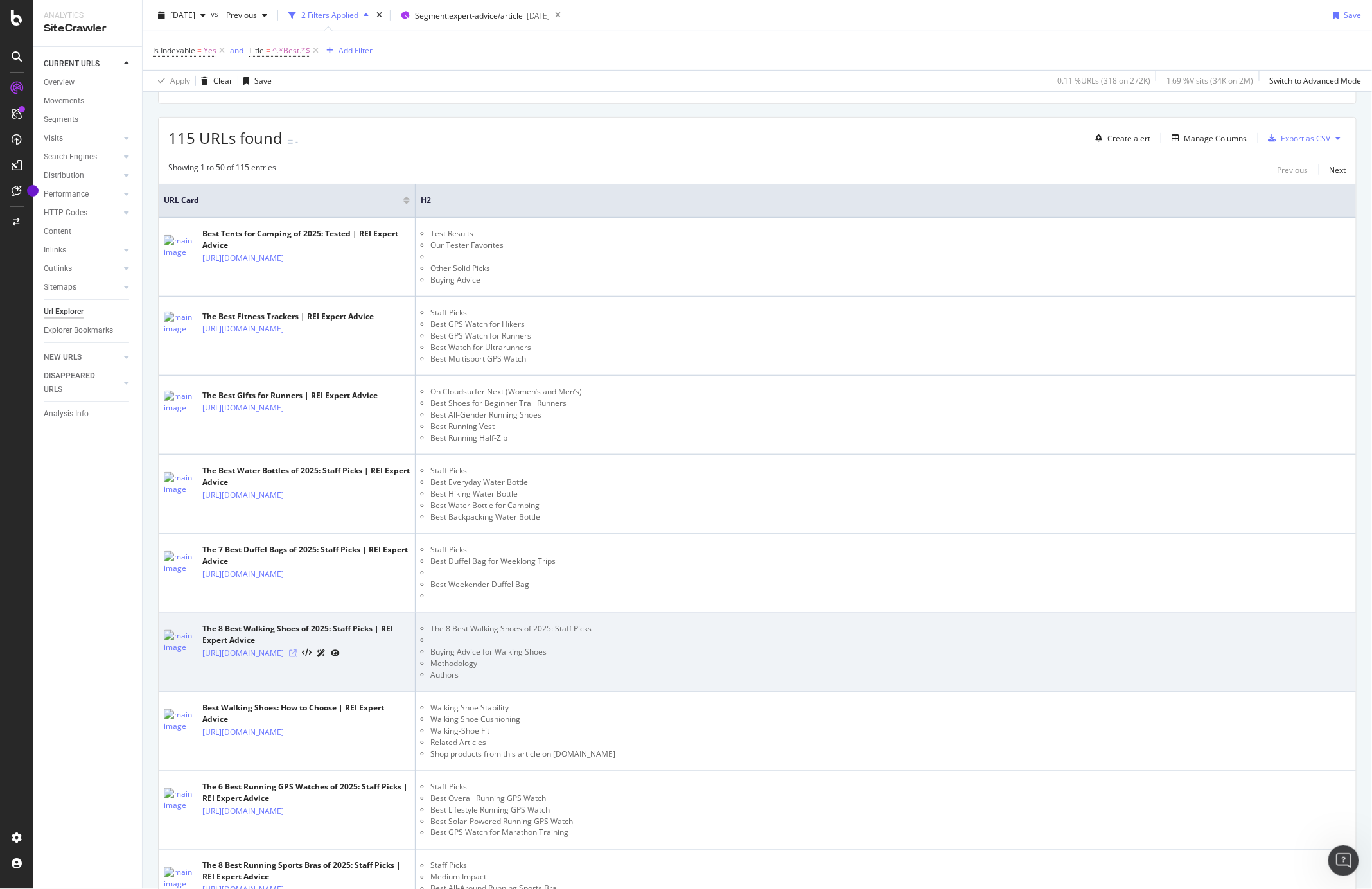
click at [297, 657] on icon at bounding box center [294, 653] width 8 height 8
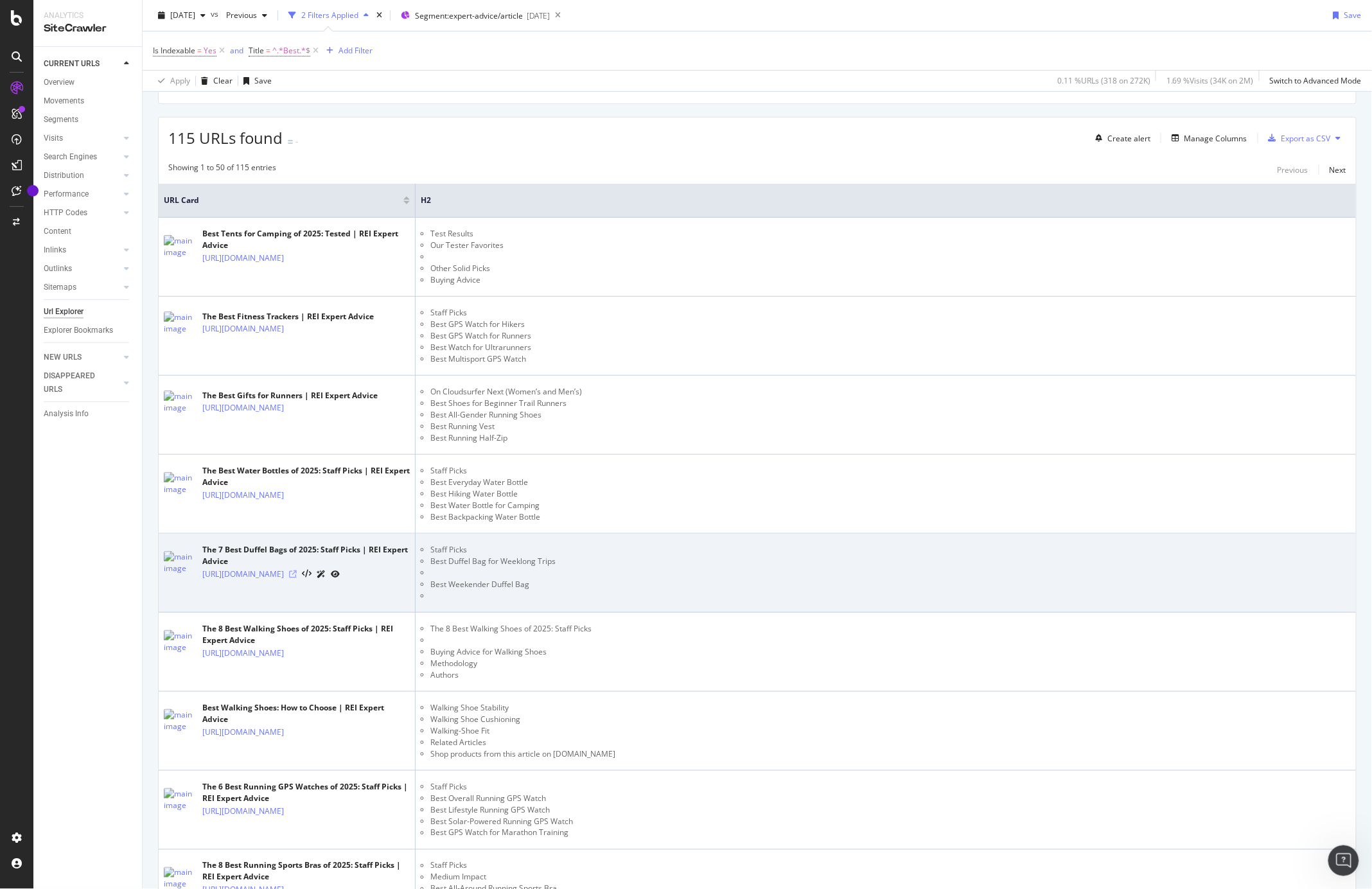
click at [297, 578] on icon at bounding box center [294, 574] width 8 height 8
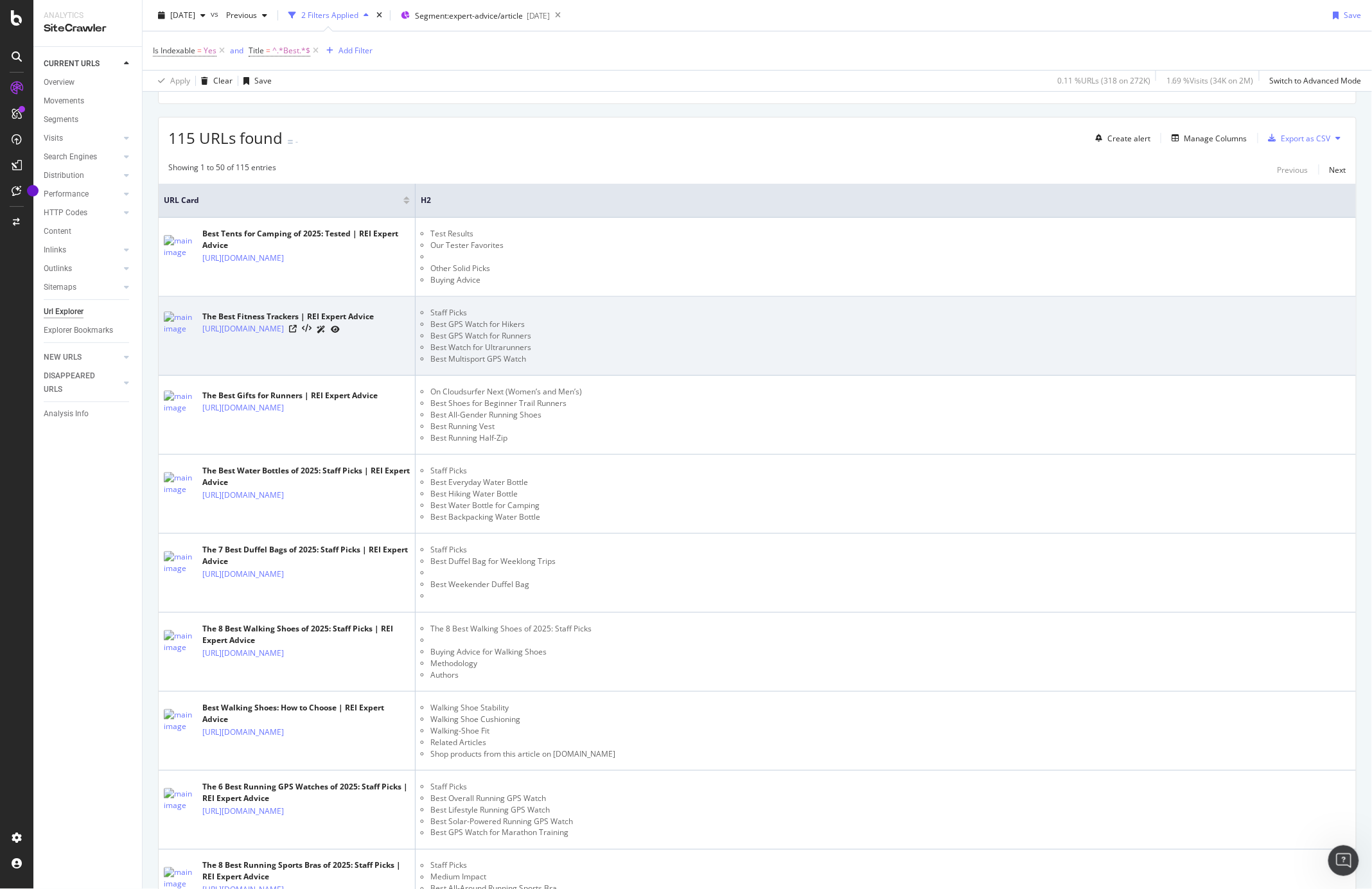
drag, startPoint x: 767, startPoint y: 365, endPoint x: 733, endPoint y: 372, distance: 34.7
click at [732, 371] on td "Staff Picks Best GPS Watch for Hikers Best GPS Watch for Runners Best Watch for…" at bounding box center [886, 336] width 941 height 79
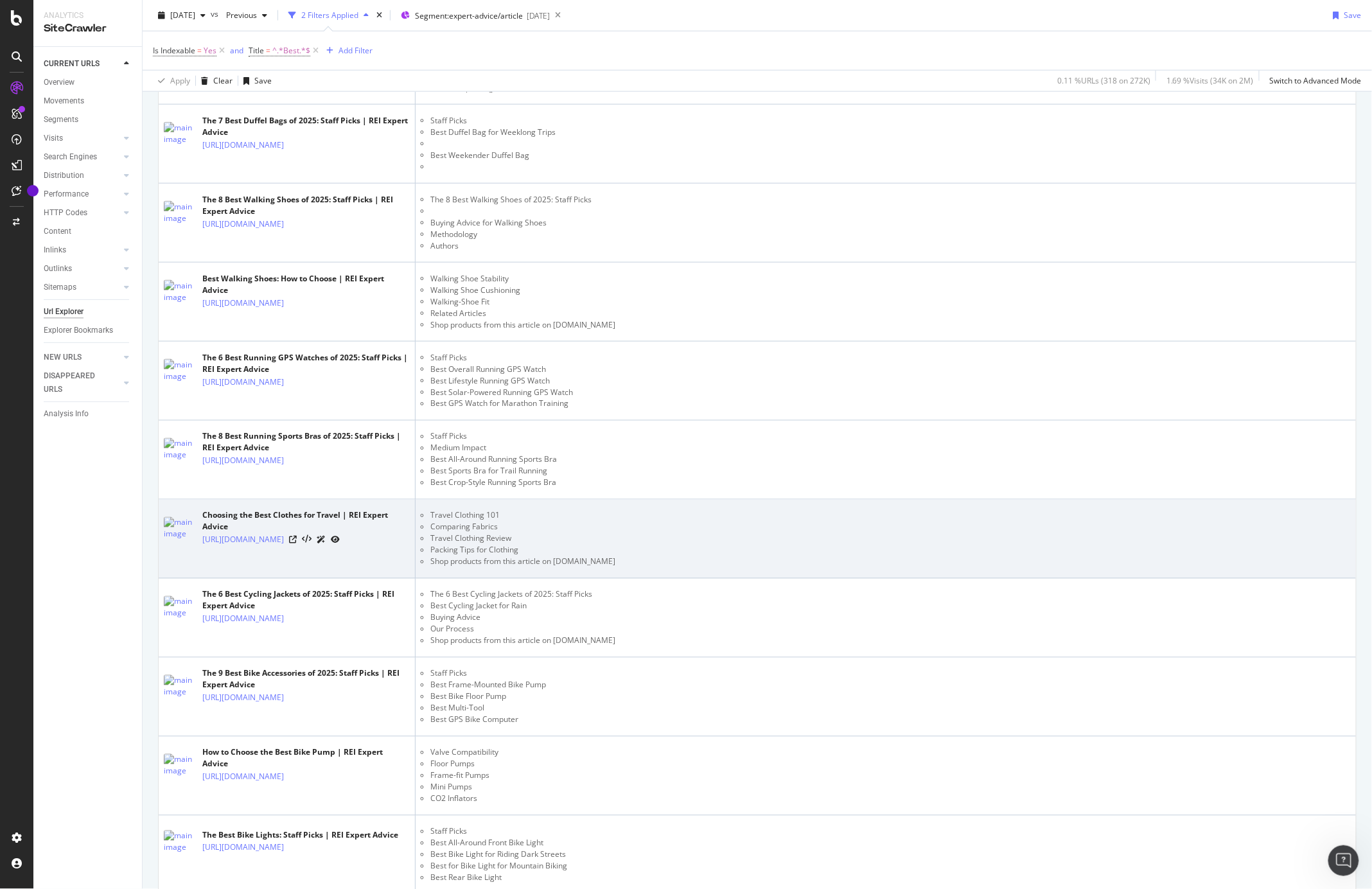
scroll to position [634, 0]
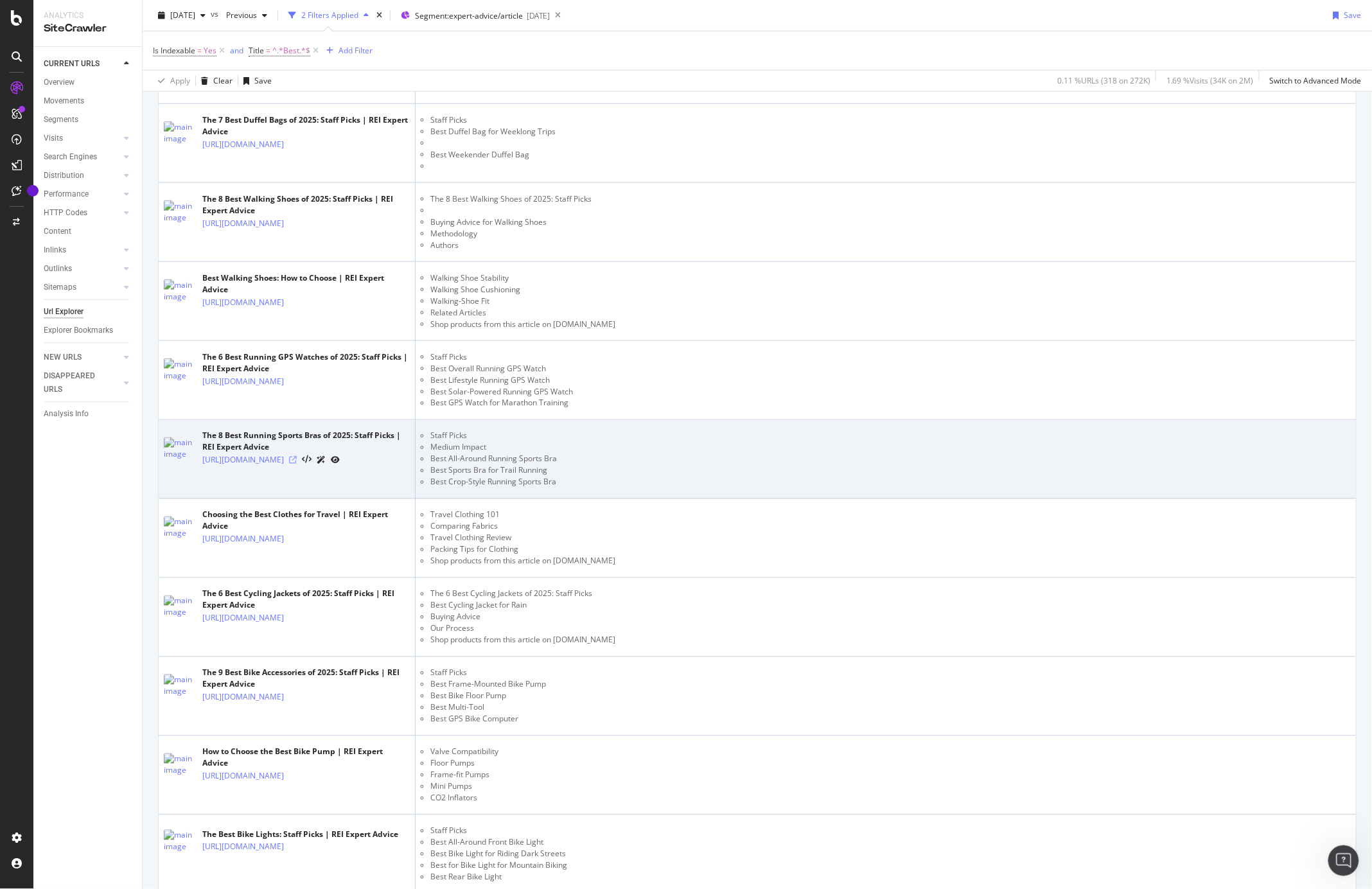
click at [297, 464] on icon at bounding box center [294, 460] width 8 height 8
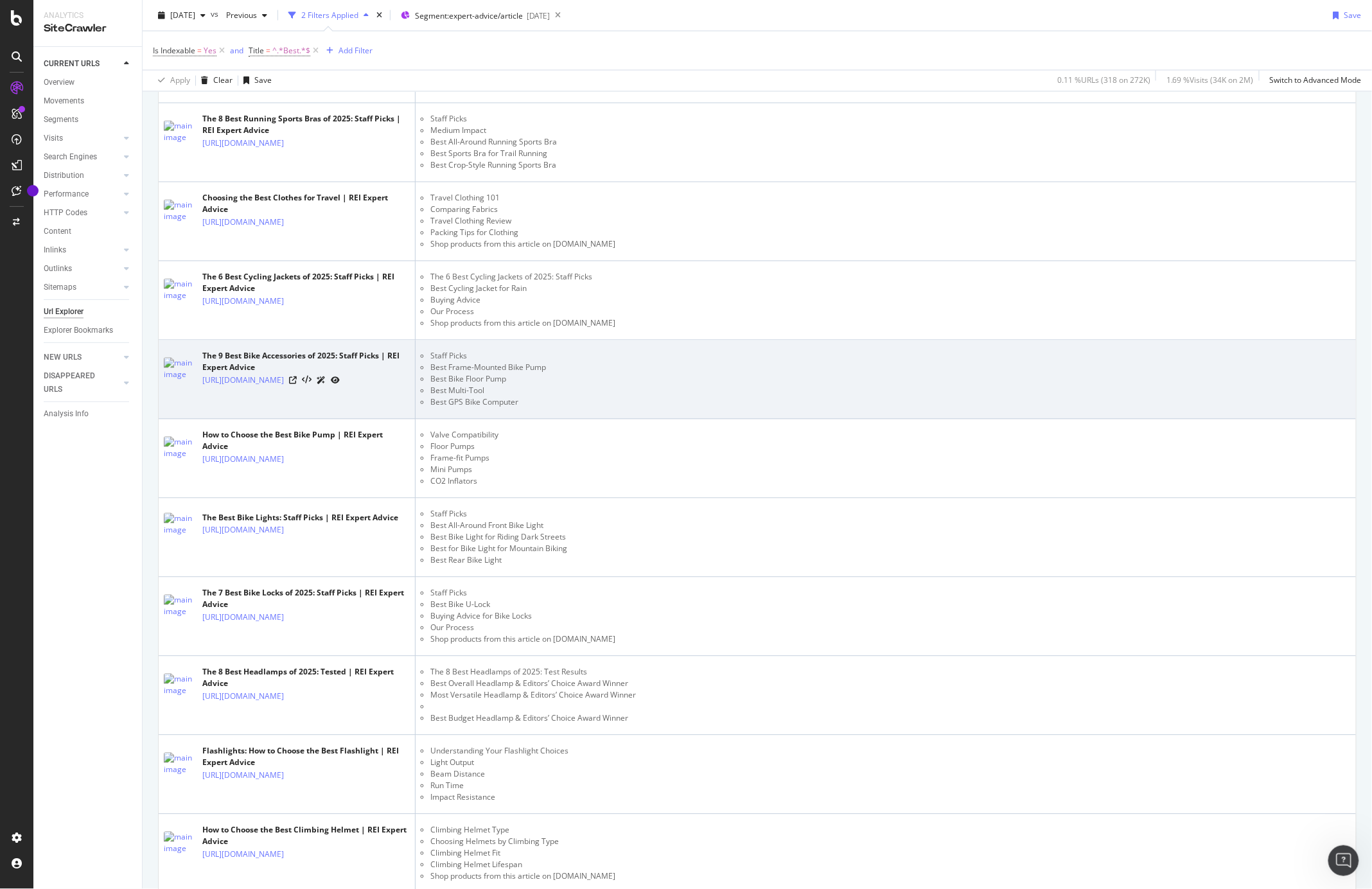
scroll to position [953, 0]
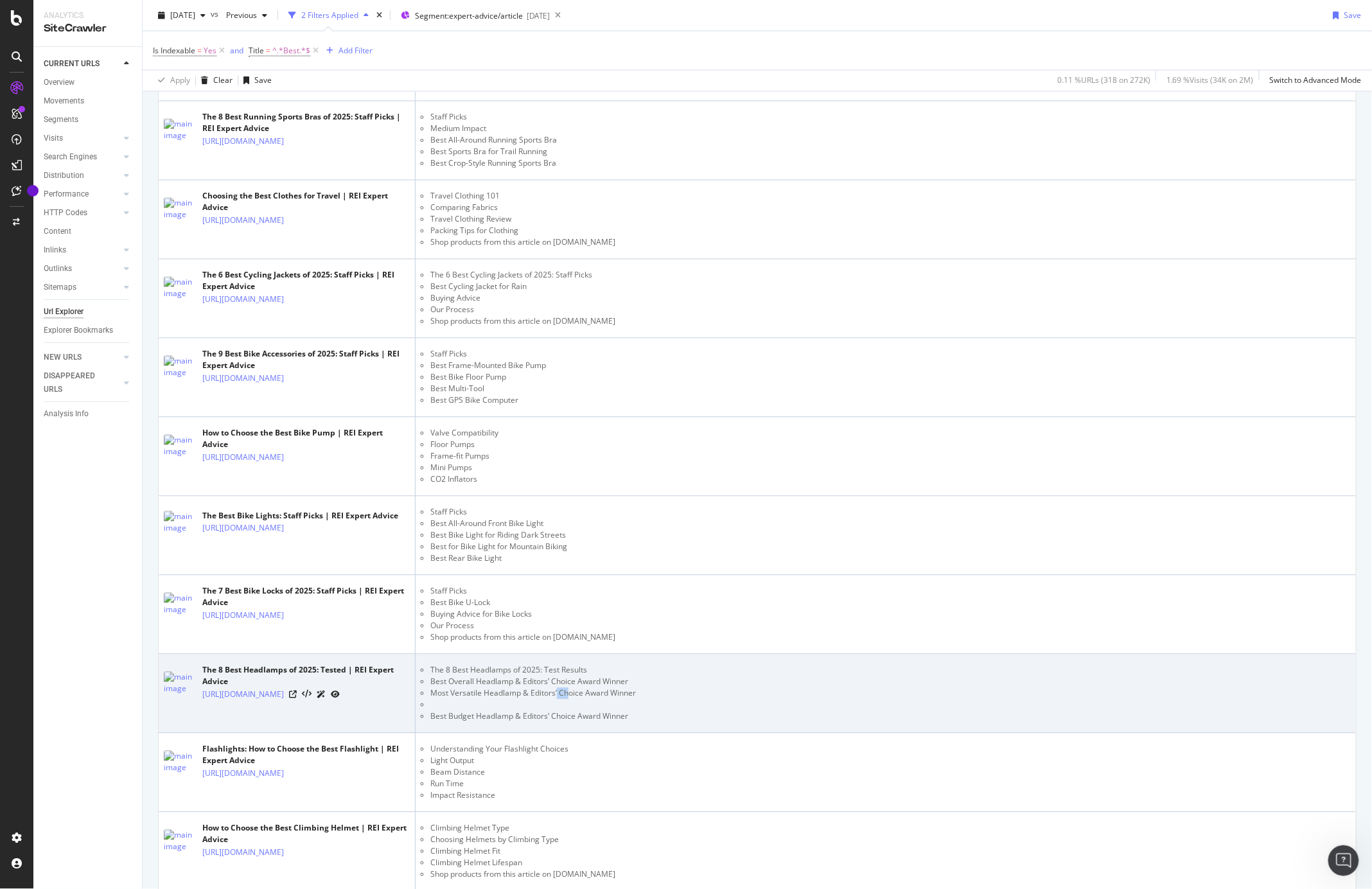
drag, startPoint x: 556, startPoint y: 696, endPoint x: 568, endPoint y: 690, distance: 13.4
click at [568, 690] on li "Most Versatile Headlamp & Editors’ Choice Award Winner" at bounding box center [891, 694] width 921 height 12
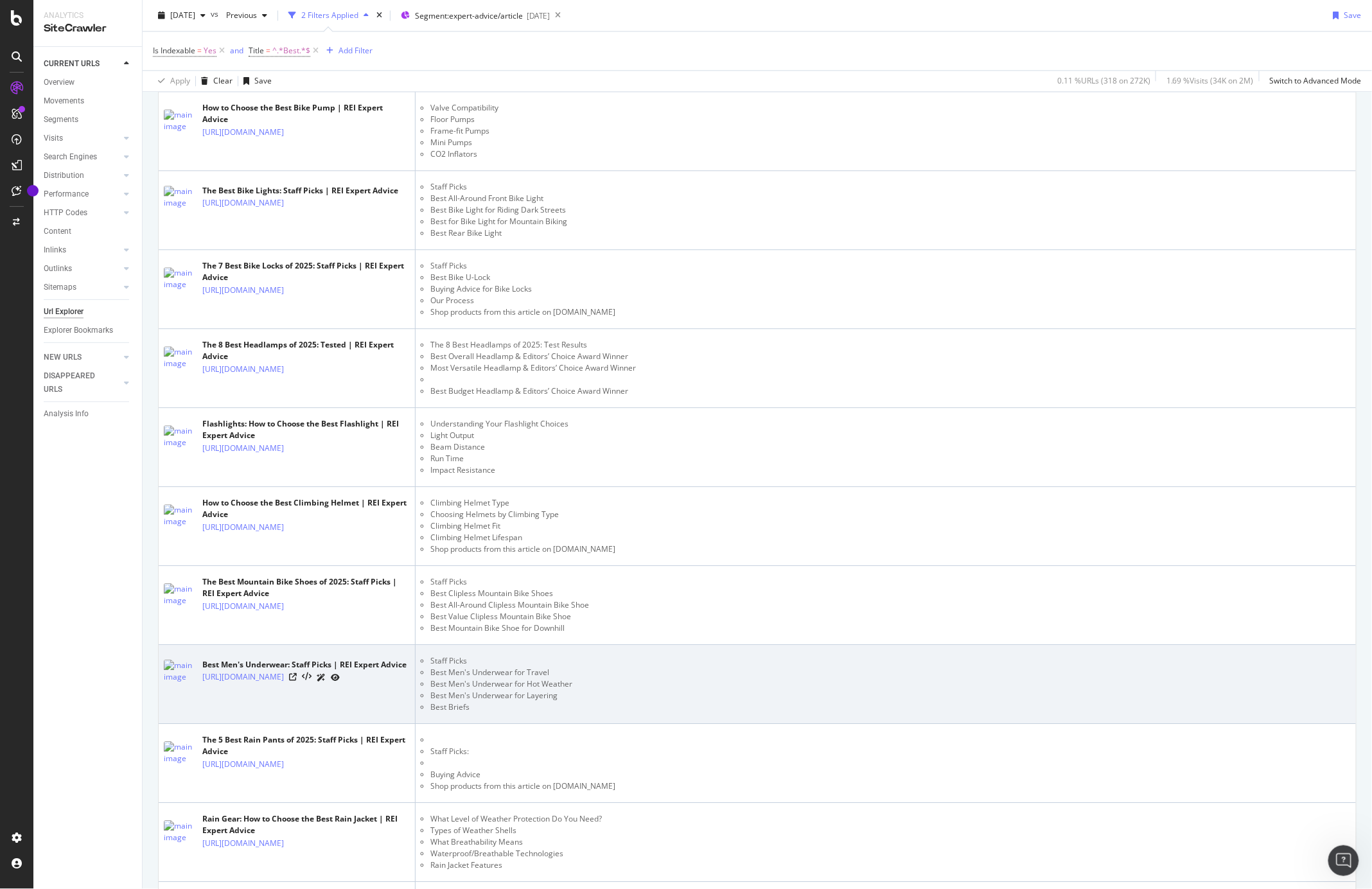
scroll to position [1301, 0]
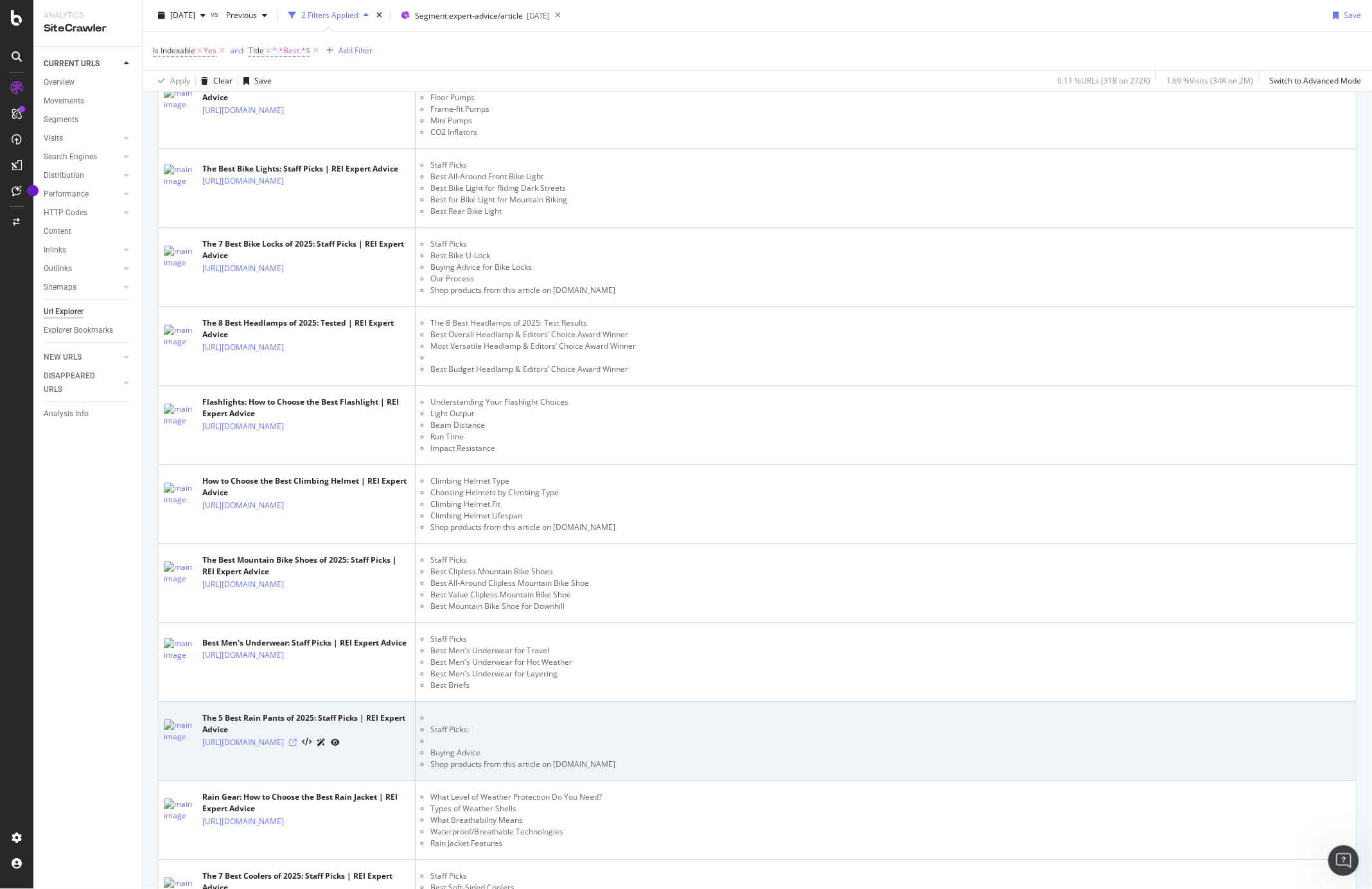
click at [297, 747] on icon at bounding box center [294, 743] width 8 height 8
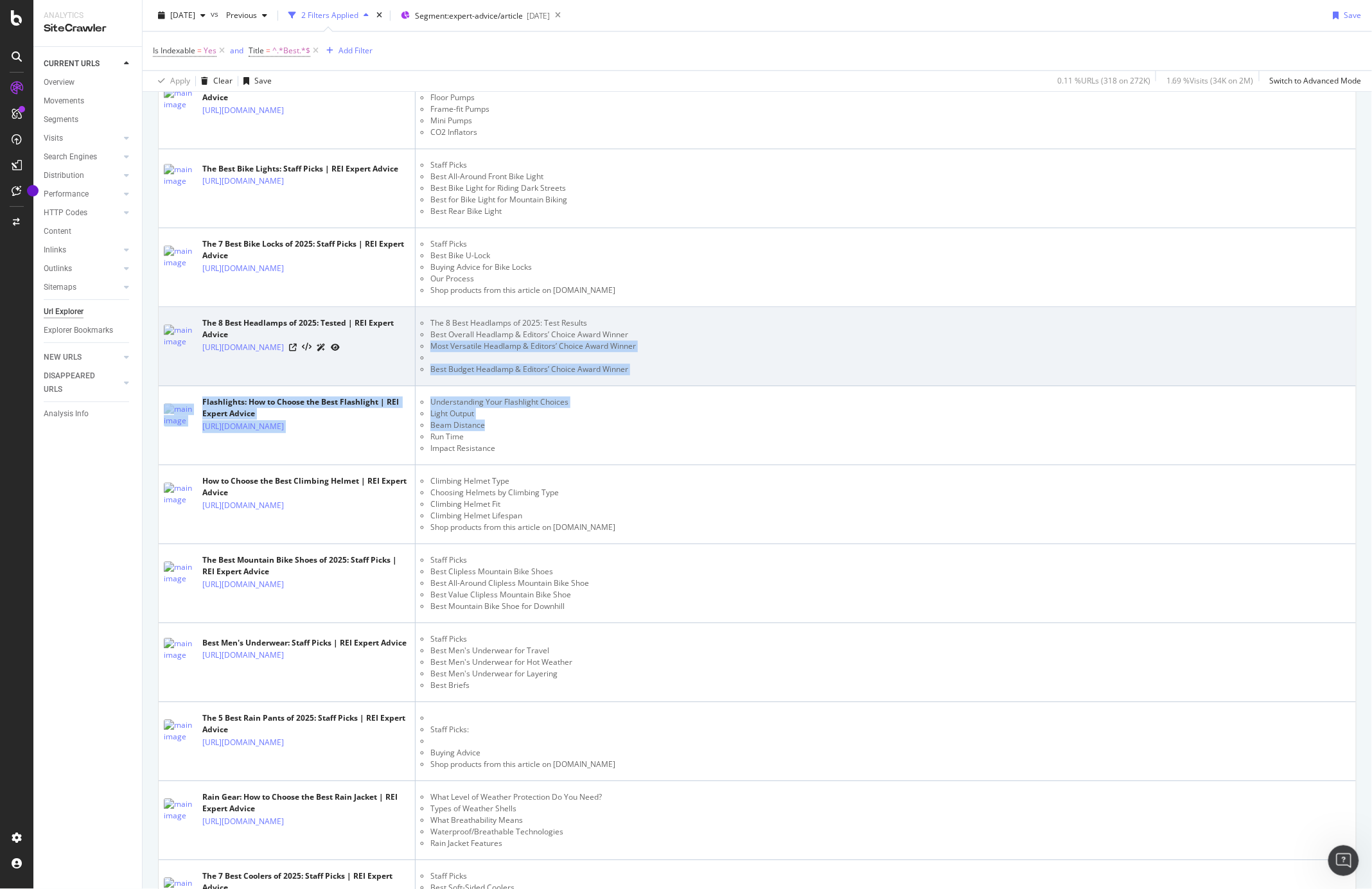
drag, startPoint x: 727, startPoint y: 427, endPoint x: 736, endPoint y: 340, distance: 87.5
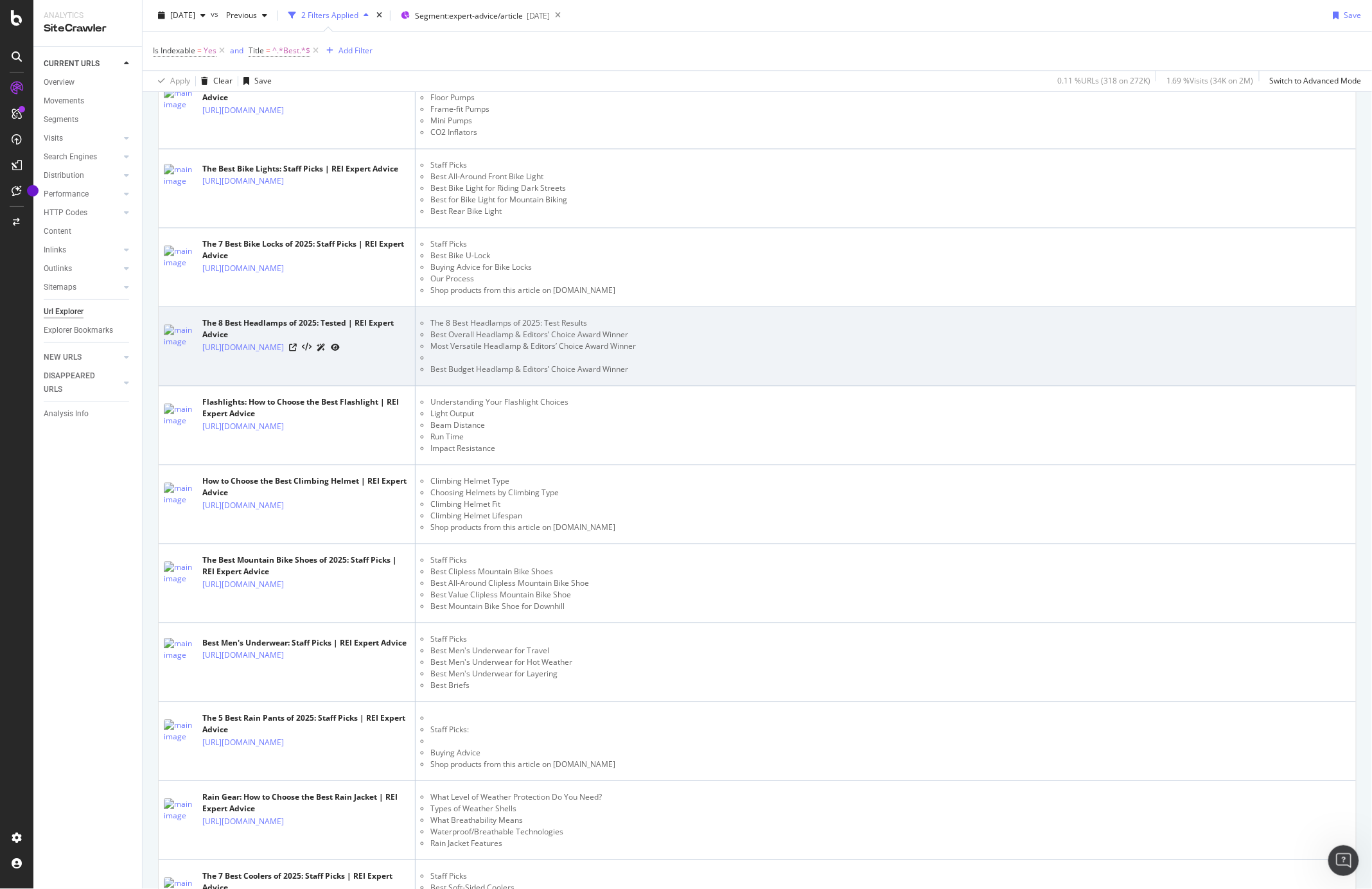
drag, startPoint x: 738, startPoint y: 342, endPoint x: 739, endPoint y: 356, distance: 14.0
click at [738, 344] on li "Most Versatile Headlamp & Editors’ Choice Award Winner" at bounding box center [891, 347] width 921 height 12
drag, startPoint x: 738, startPoint y: 356, endPoint x: 746, endPoint y: 362, distance: 10.0
click at [746, 362] on li at bounding box center [891, 359] width 921 height 12
click at [747, 361] on li at bounding box center [891, 359] width 921 height 12
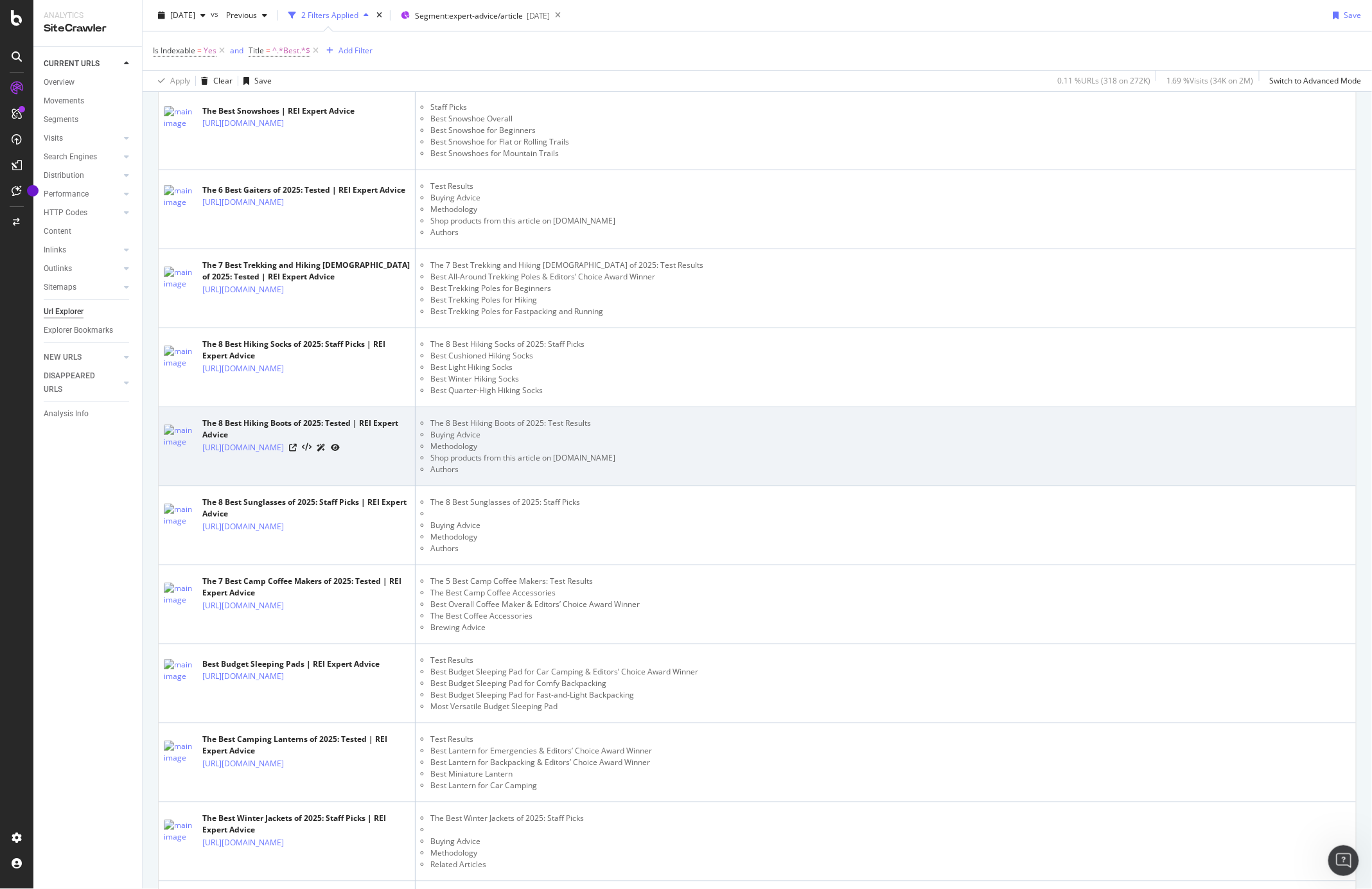
scroll to position [2375, 0]
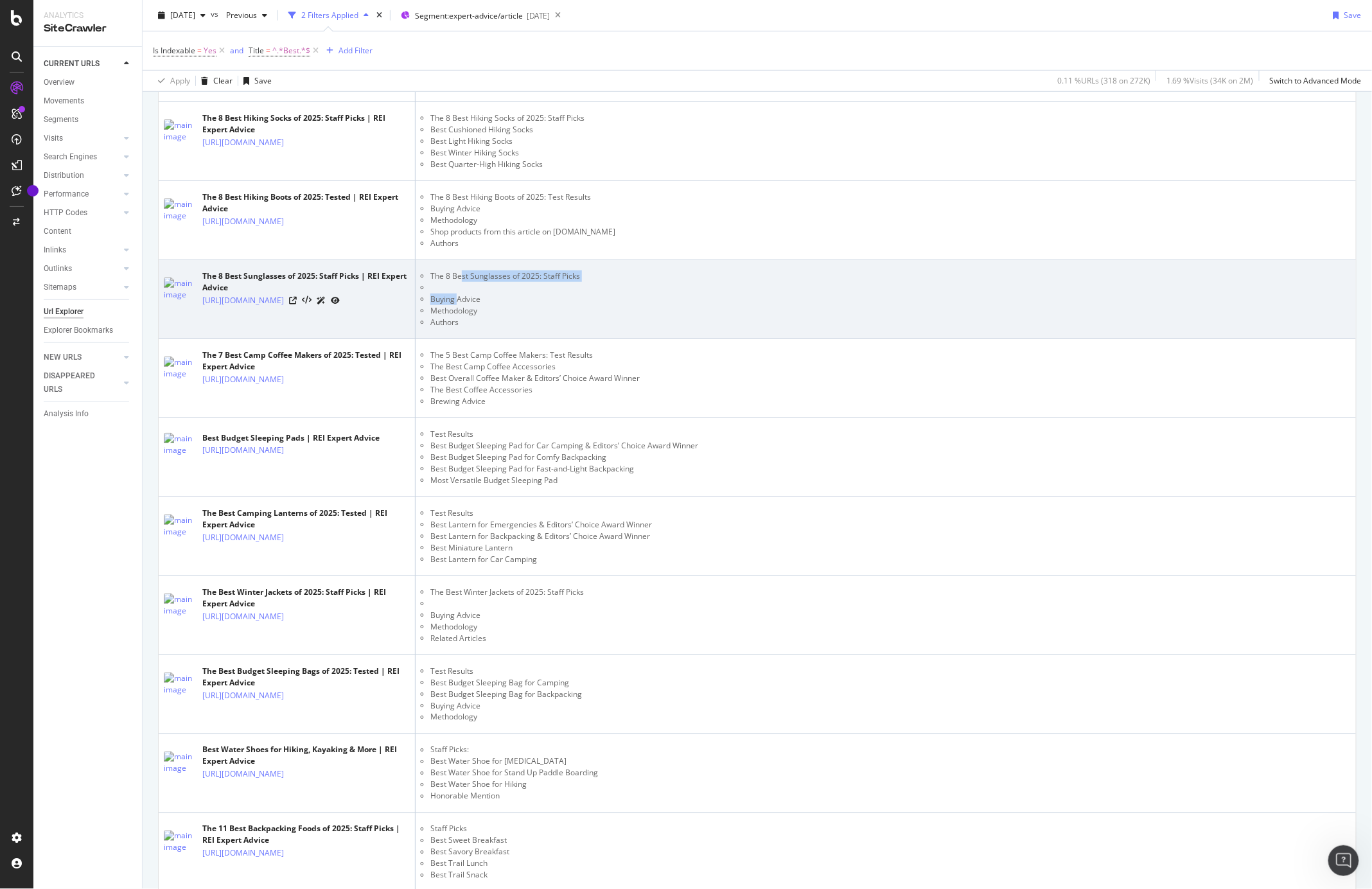
drag, startPoint x: 451, startPoint y: 298, endPoint x: 478, endPoint y: 278, distance: 33.6
click at [465, 276] on ul "The 8 Best Sunglasses of 2025: Staff Picks Buying Advice Methodology Authors" at bounding box center [886, 300] width 931 height 58
drag, startPoint x: 557, startPoint y: 298, endPoint x: 561, endPoint y: 306, distance: 8.9
click at [557, 299] on li "Buying Advice" at bounding box center [891, 300] width 921 height 12
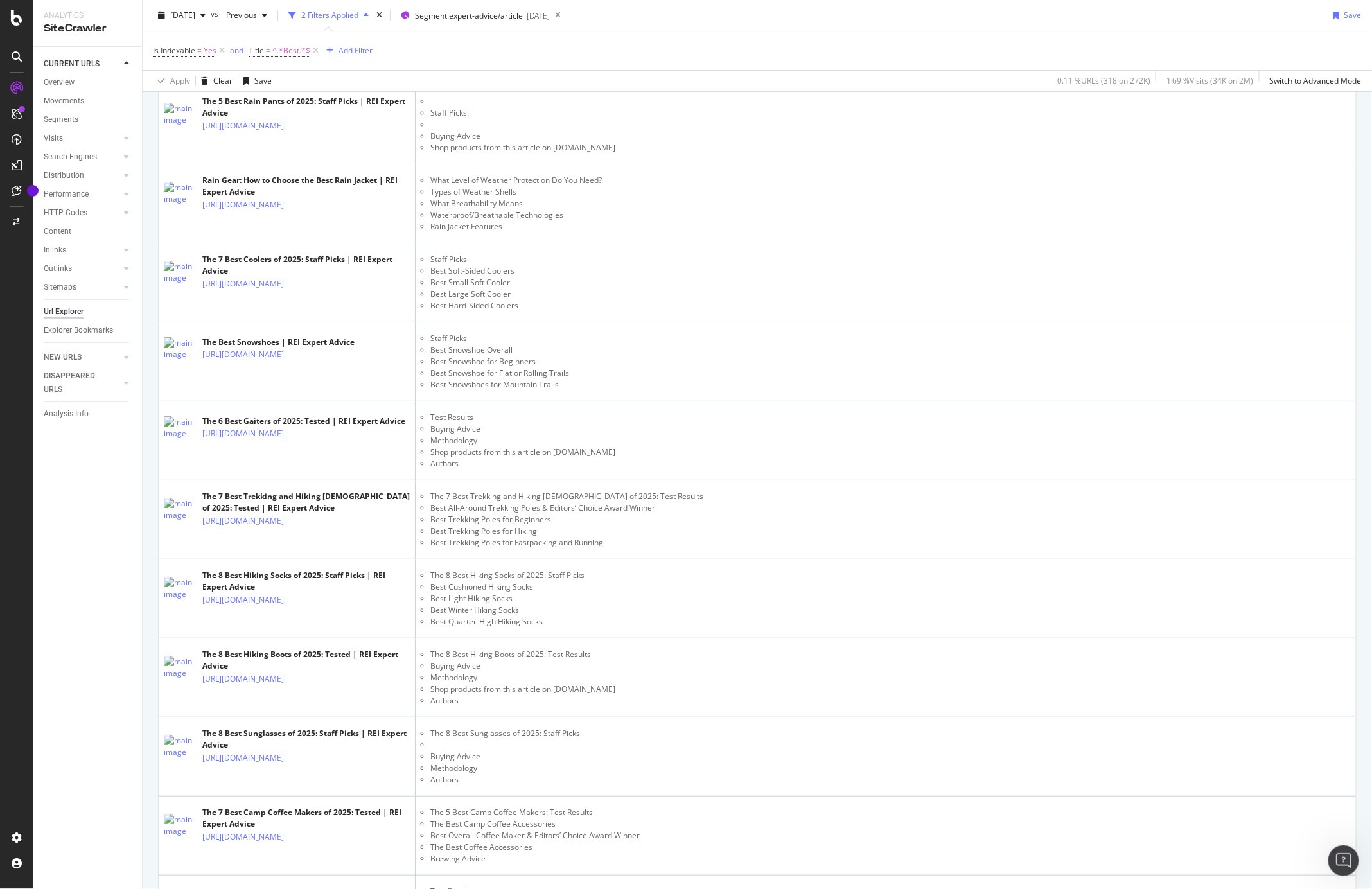
scroll to position [0, 0]
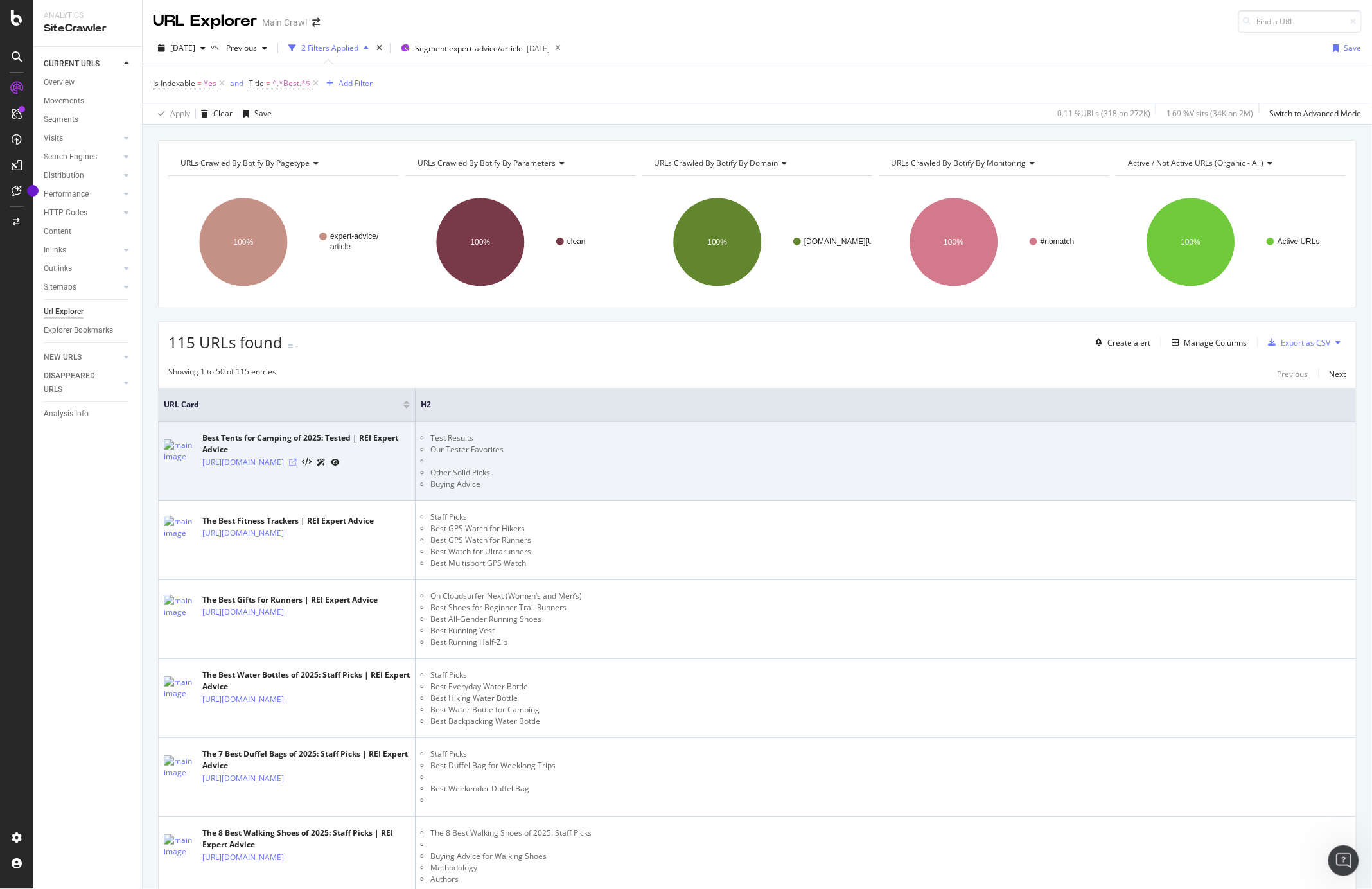
click at [297, 466] on icon at bounding box center [294, 462] width 8 height 8
